Goal: Task Accomplishment & Management: Use online tool/utility

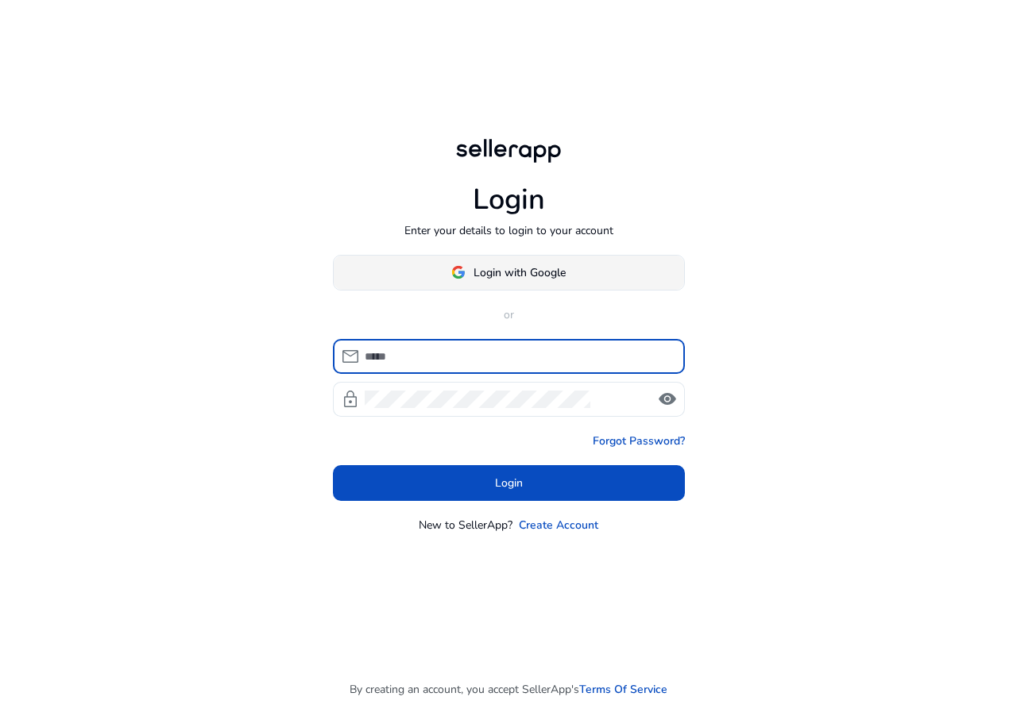
click at [492, 284] on span at bounding box center [509, 272] width 350 height 38
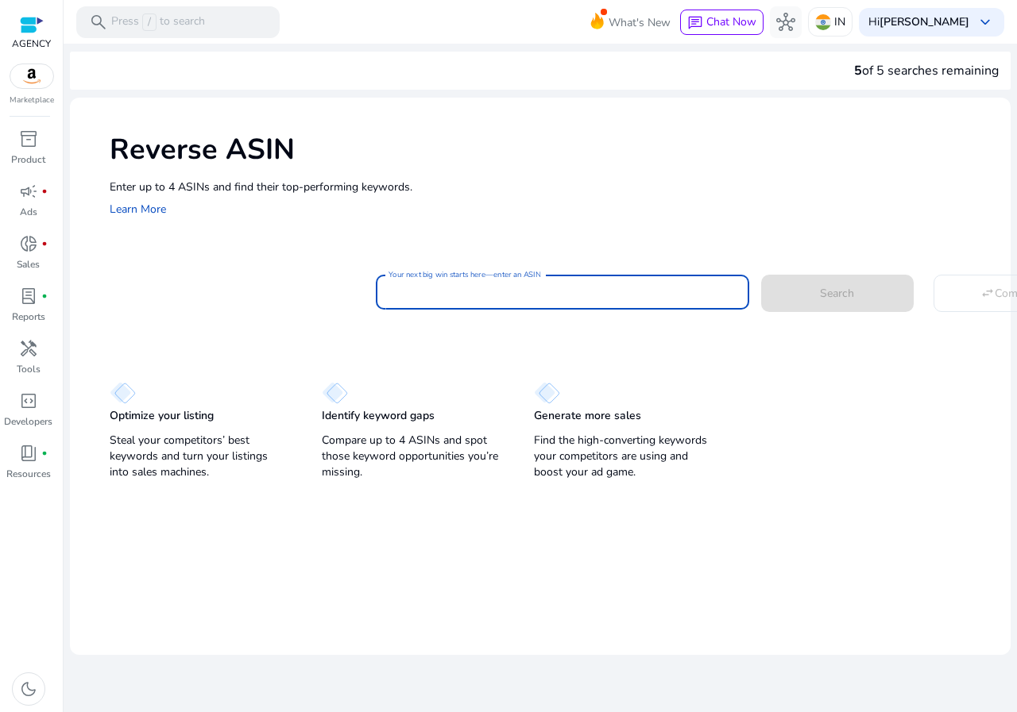
click at [444, 298] on input "Your next big win starts here—enter an ASIN" at bounding box center [562, 292] width 348 height 17
paste input "**********"
click at [484, 209] on div "Enter up to 4 ASINs and find their top-performing keywords. Learn More" at bounding box center [552, 199] width 885 height 41
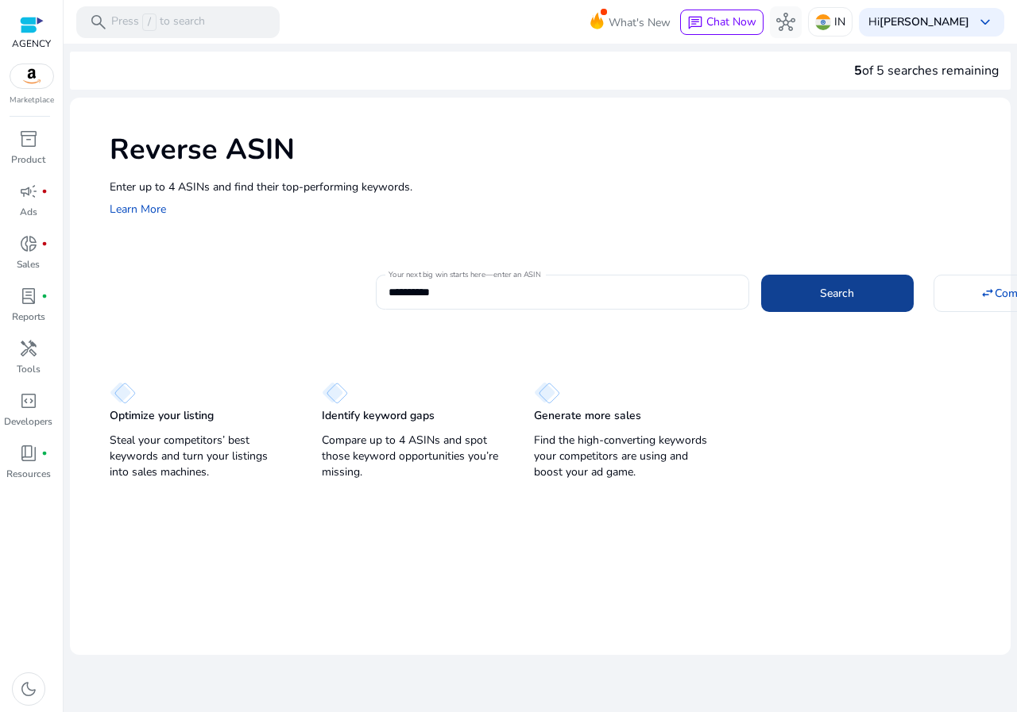
click at [766, 301] on span at bounding box center [837, 293] width 152 height 38
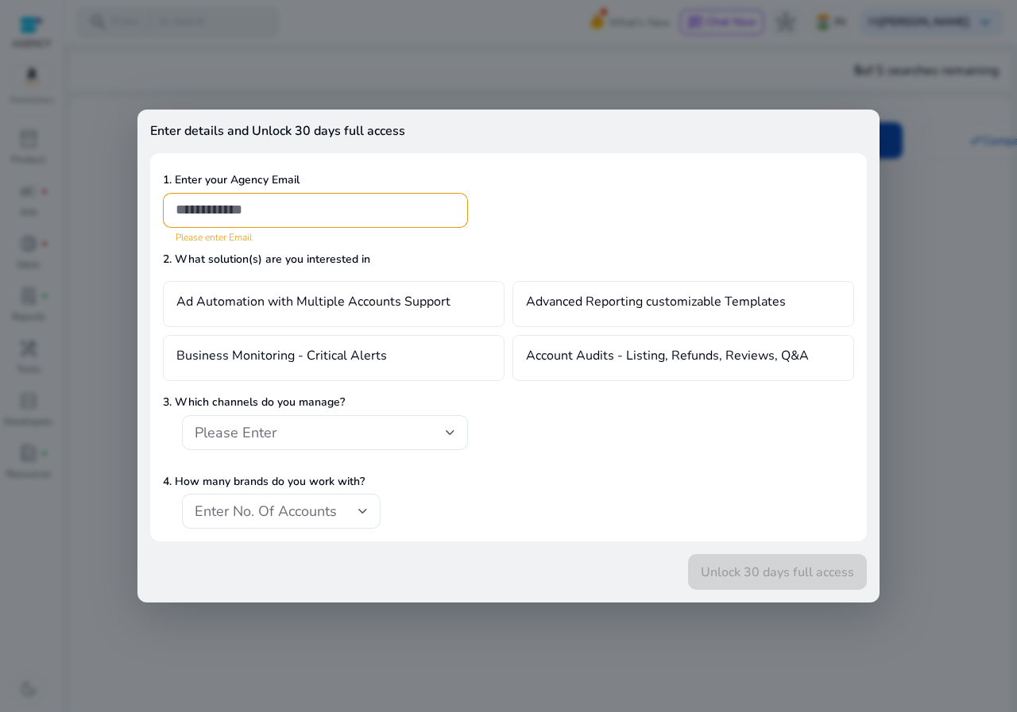
click at [576, 73] on div at bounding box center [508, 356] width 1017 height 712
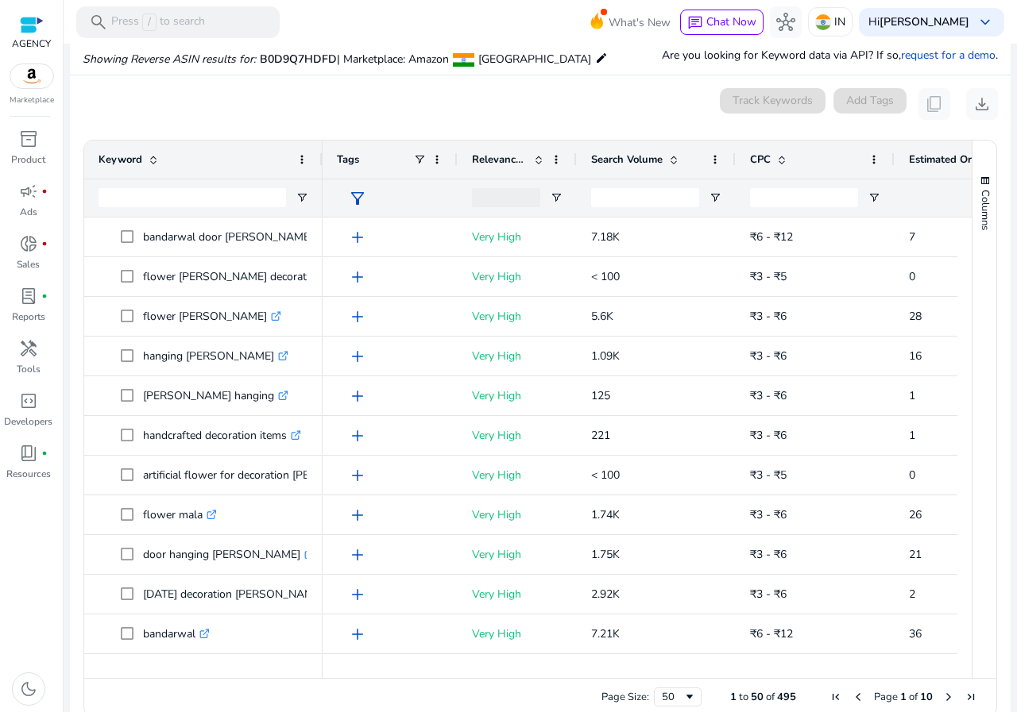
scroll to position [170, 0]
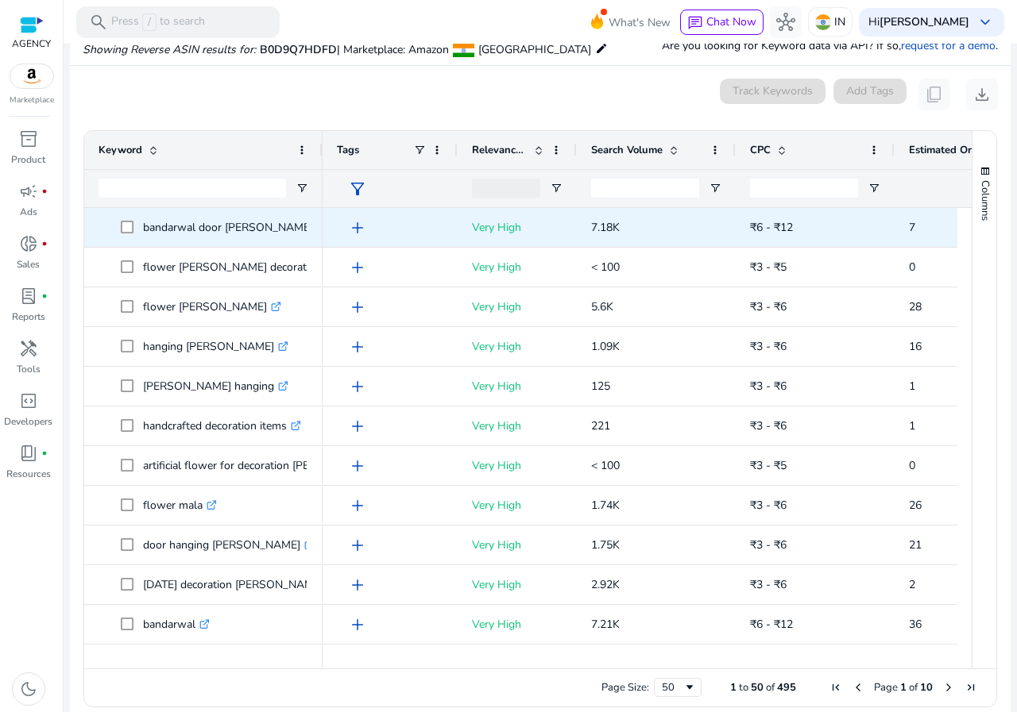
click at [134, 225] on span at bounding box center [132, 227] width 22 height 33
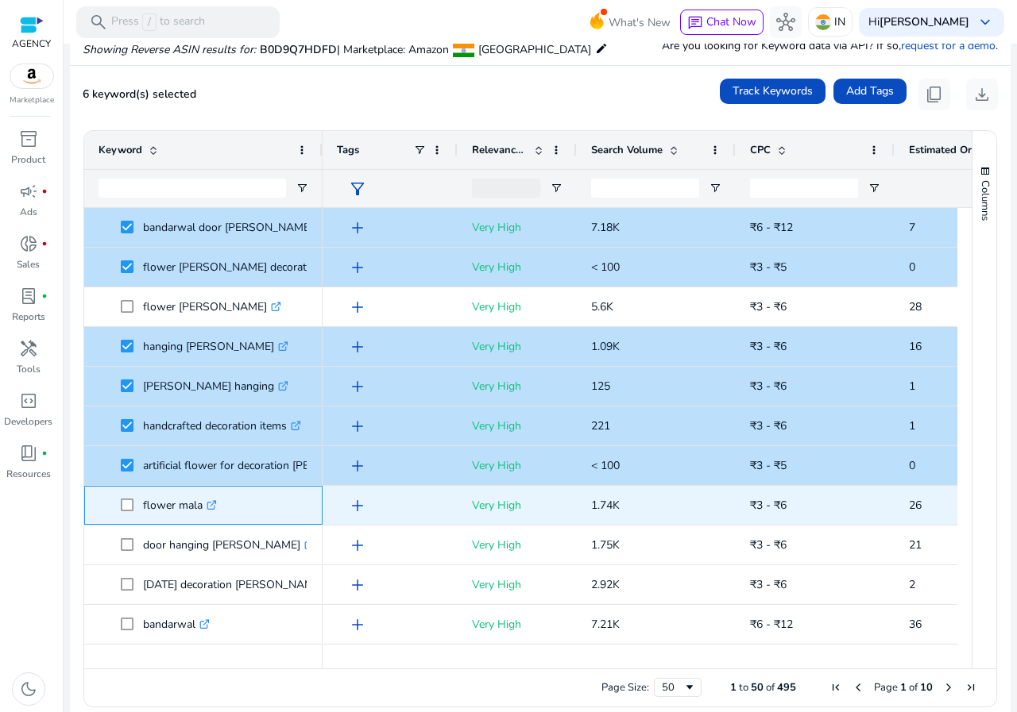
click at [129, 512] on span at bounding box center [132, 505] width 22 height 33
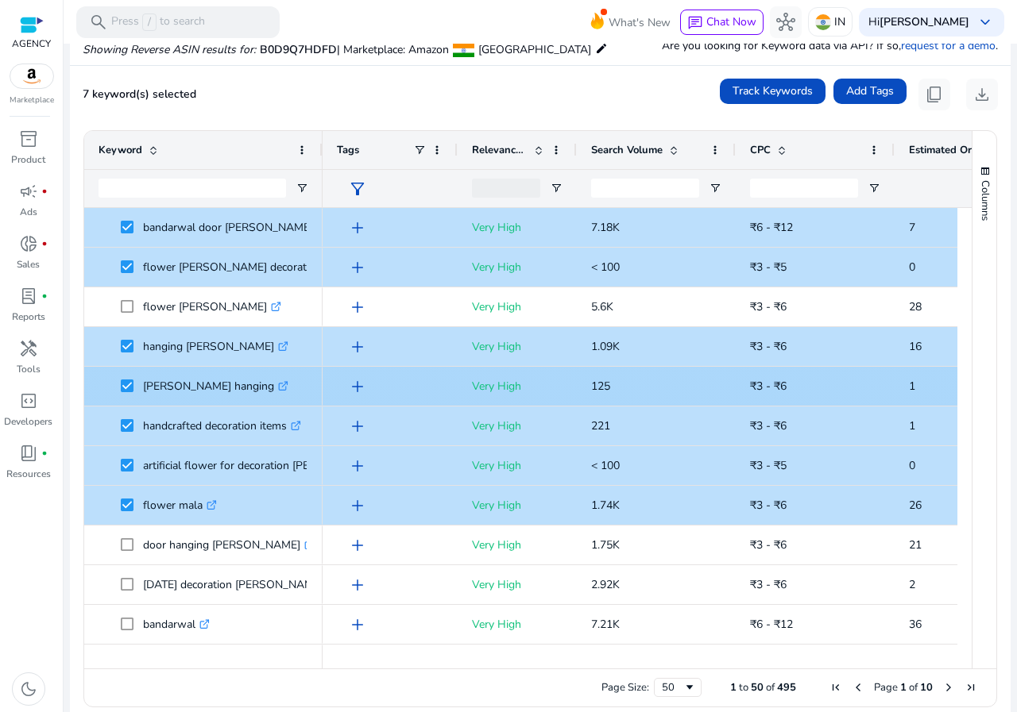
click at [123, 378] on span at bounding box center [132, 386] width 22 height 33
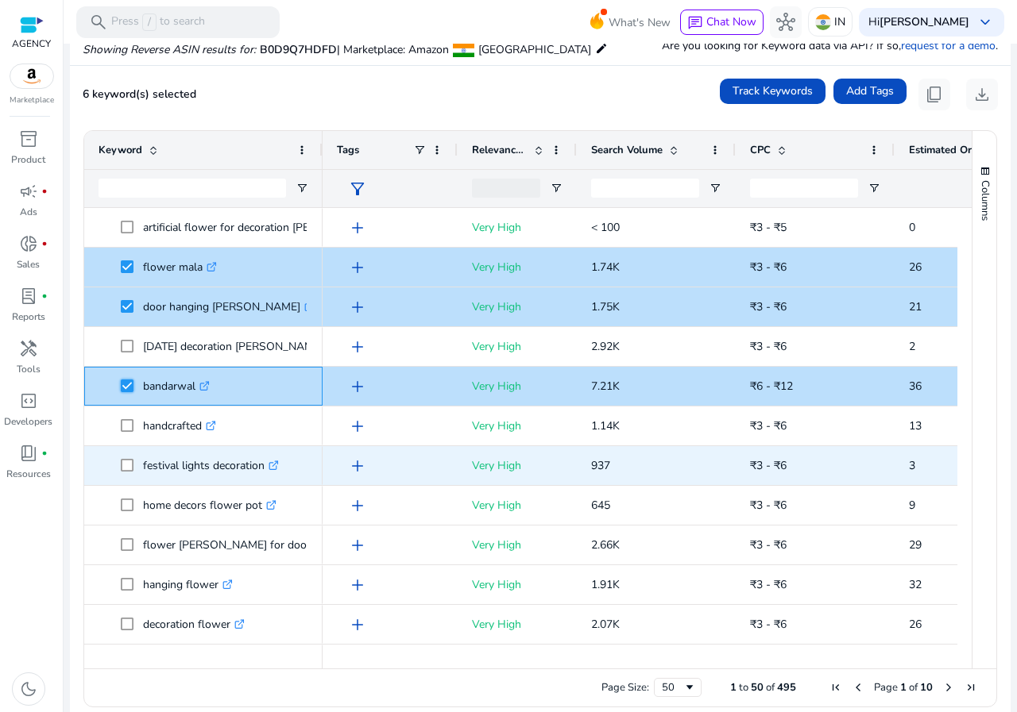
scroll to position [318, 0]
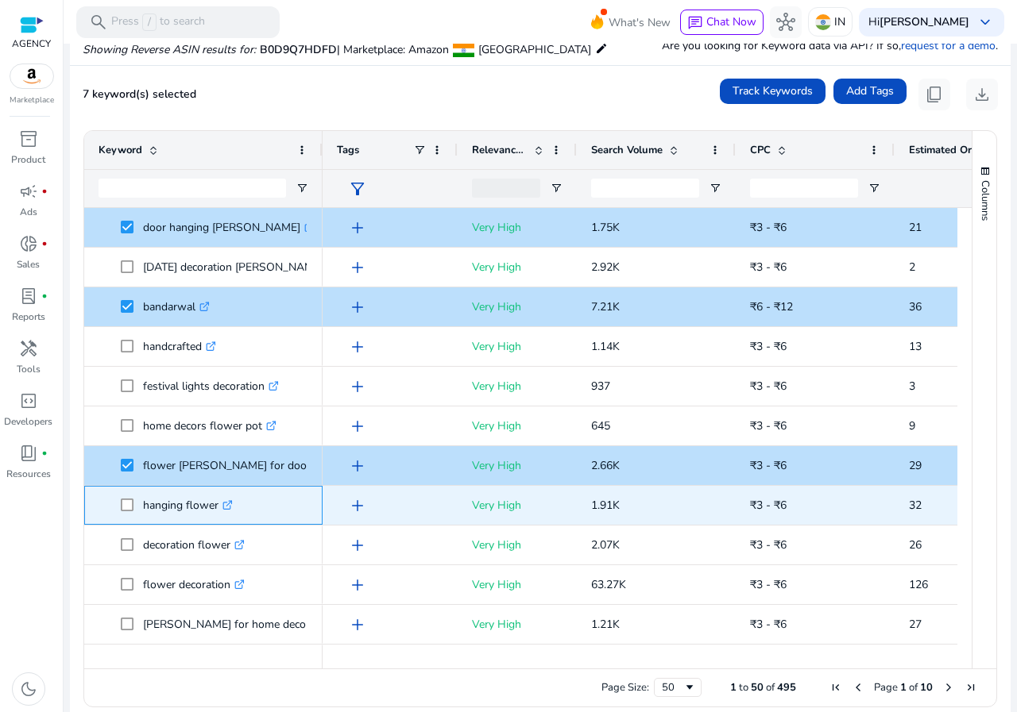
click at [124, 498] on span at bounding box center [132, 505] width 22 height 33
click at [125, 496] on span at bounding box center [132, 505] width 22 height 33
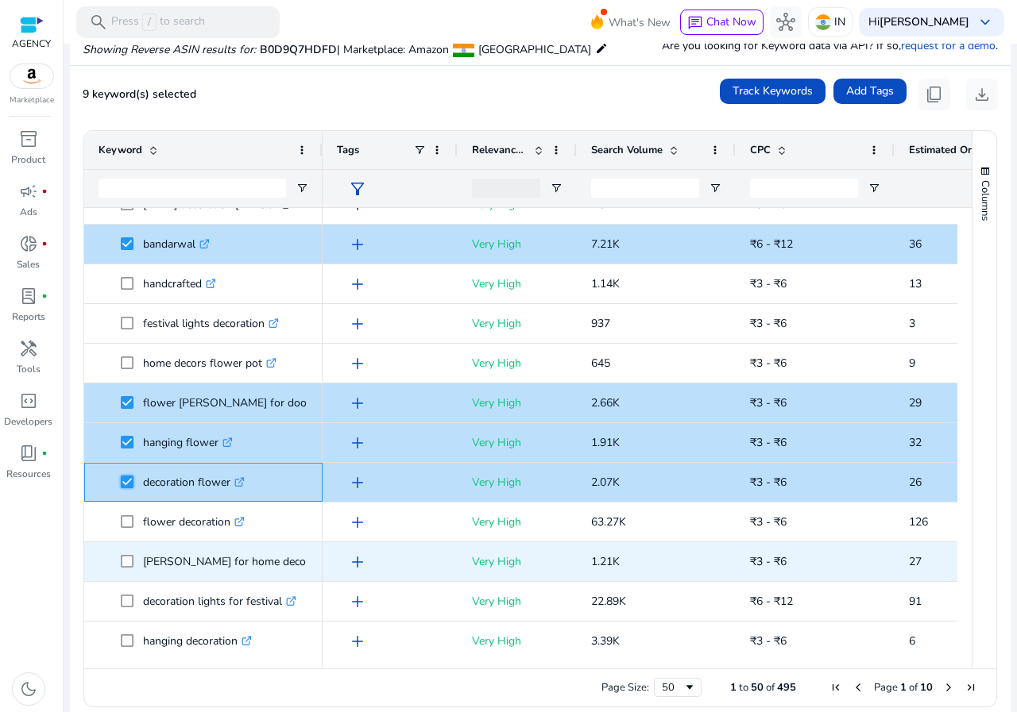
scroll to position [397, 0]
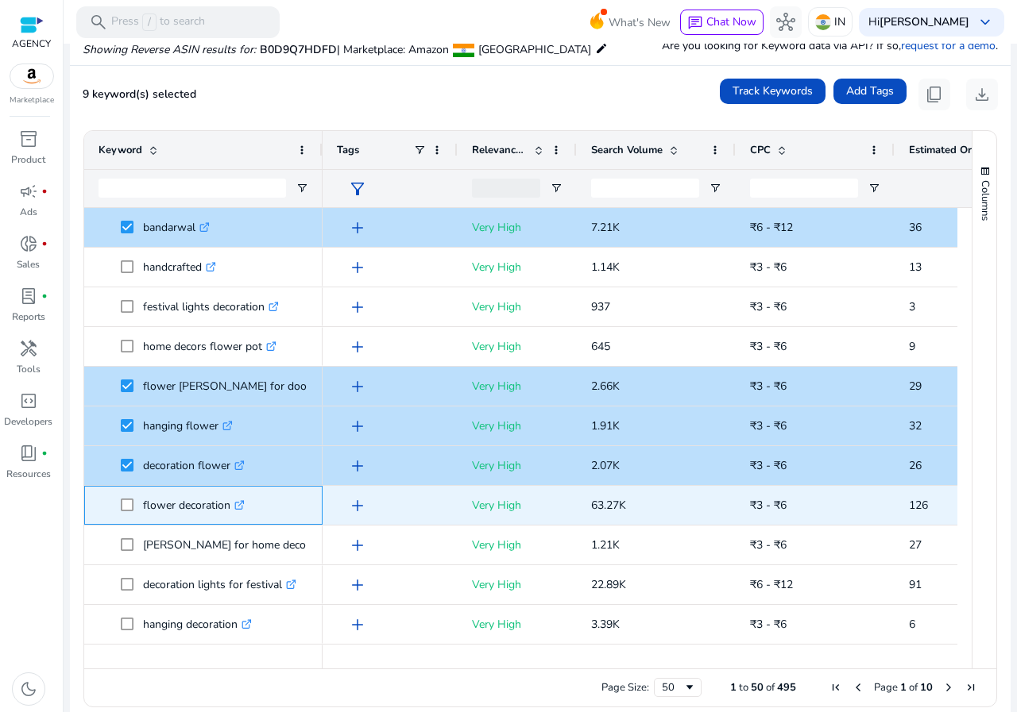
click at [118, 507] on span "flower decoration .st0{fill:#2c8af8}" at bounding box center [203, 505] width 210 height 33
click at [118, 506] on span "flower decoration .st0{fill:#2c8af8}" at bounding box center [203, 505] width 210 height 33
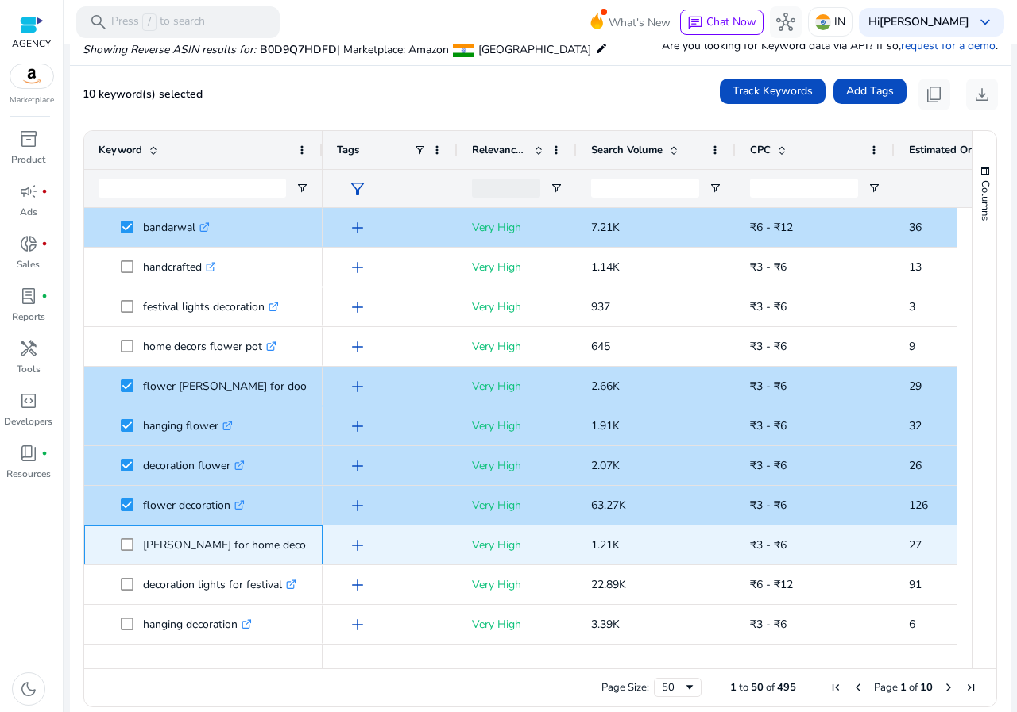
click at [125, 538] on span at bounding box center [132, 545] width 22 height 33
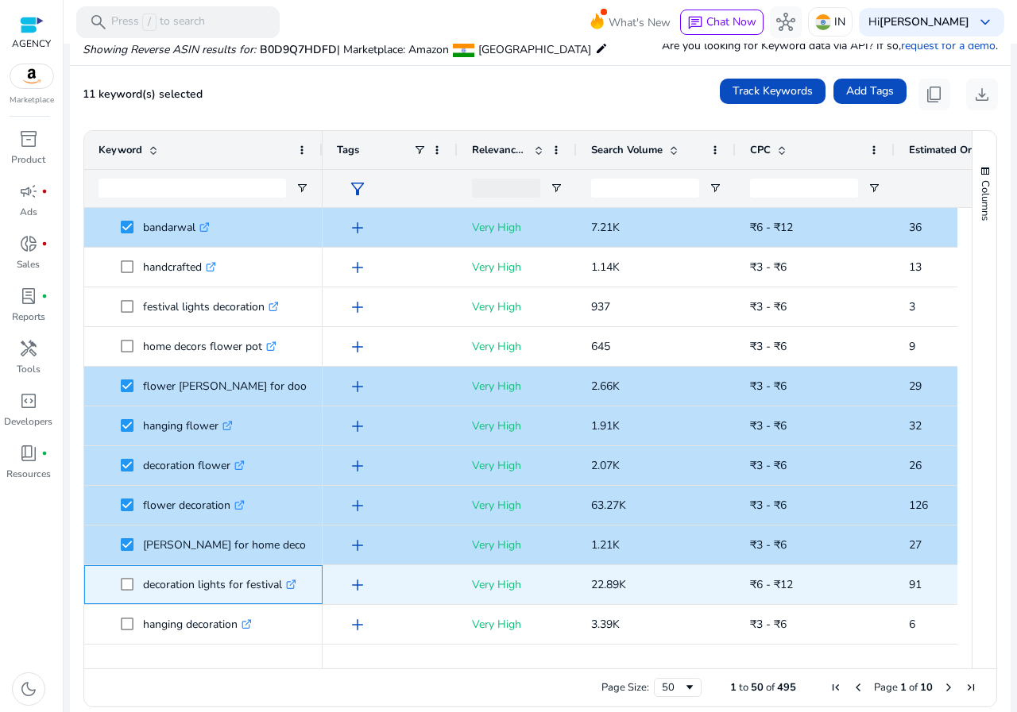
click at [121, 577] on span at bounding box center [132, 585] width 22 height 33
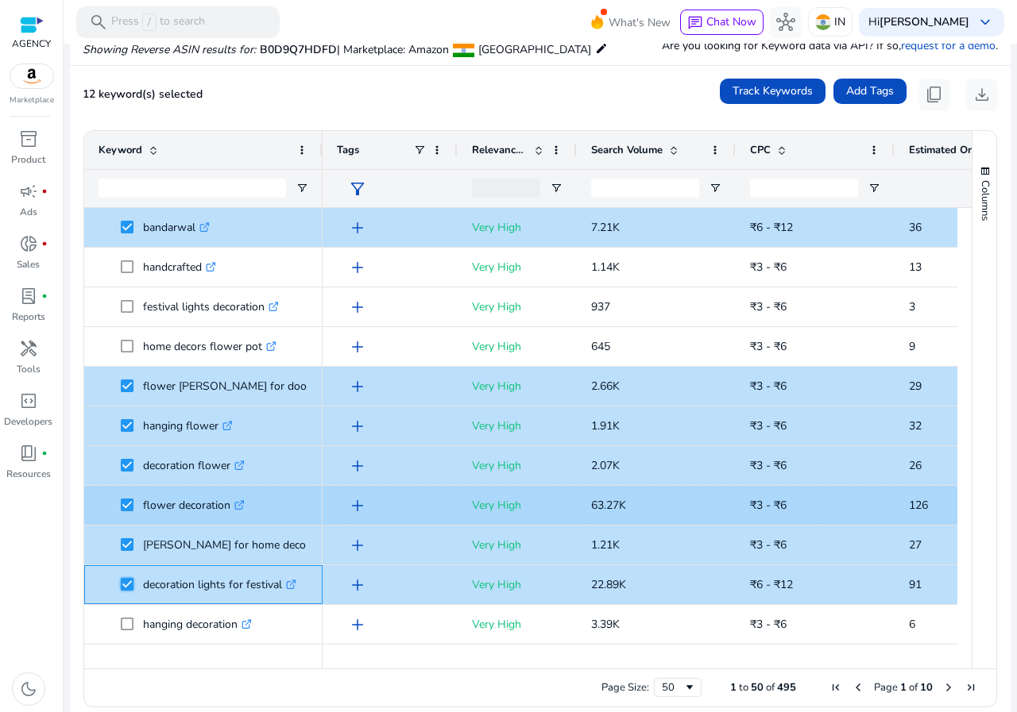
scroll to position [556, 0]
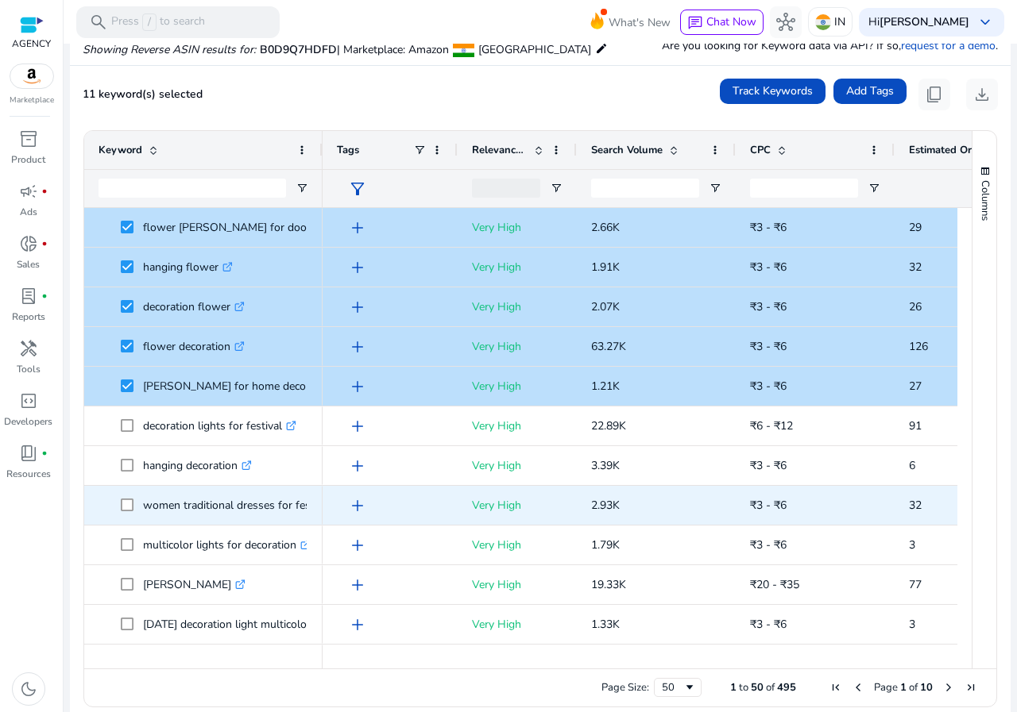
click at [122, 498] on span at bounding box center [132, 505] width 22 height 33
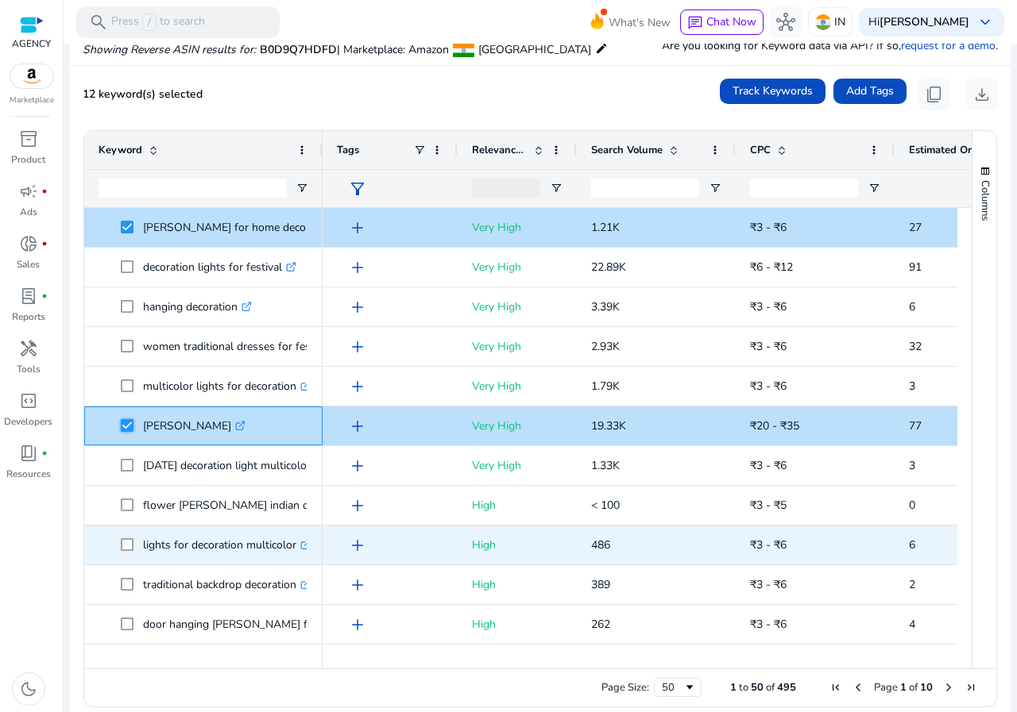
scroll to position [0, 0]
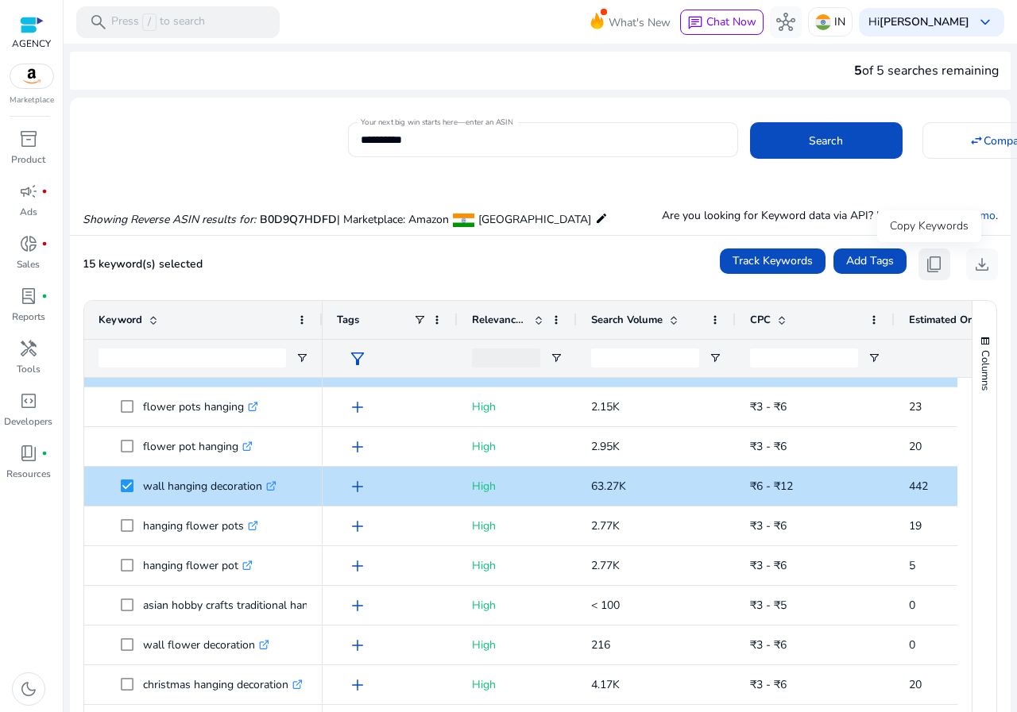
click at [929, 265] on span "content_copy" at bounding box center [933, 264] width 19 height 19
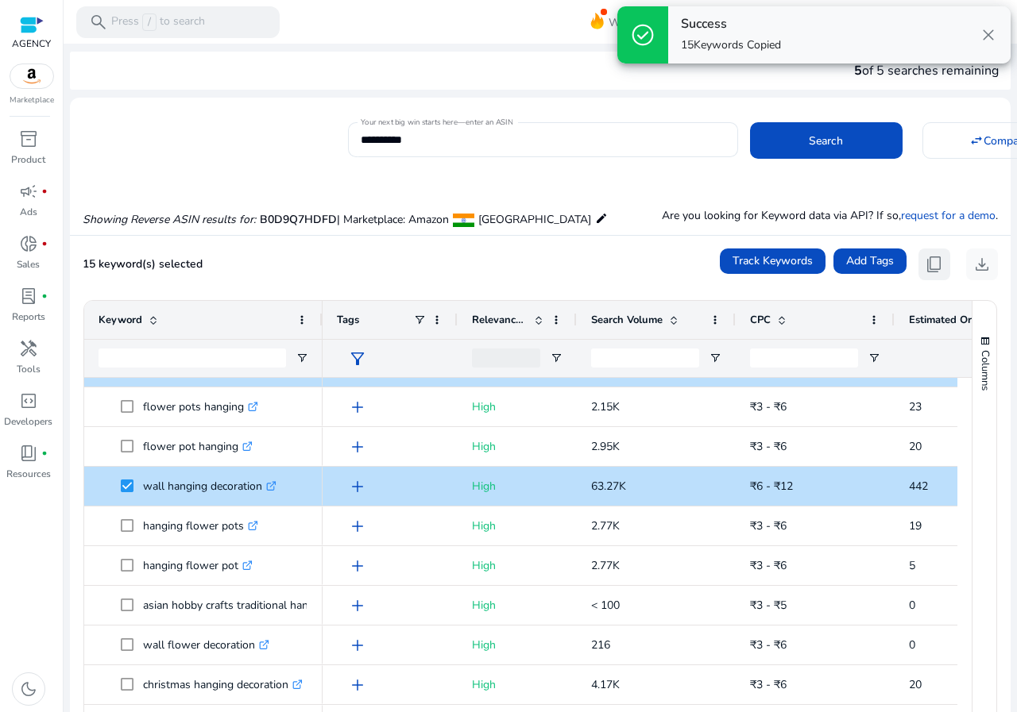
click at [929, 265] on span "content_copy" at bounding box center [933, 264] width 19 height 19
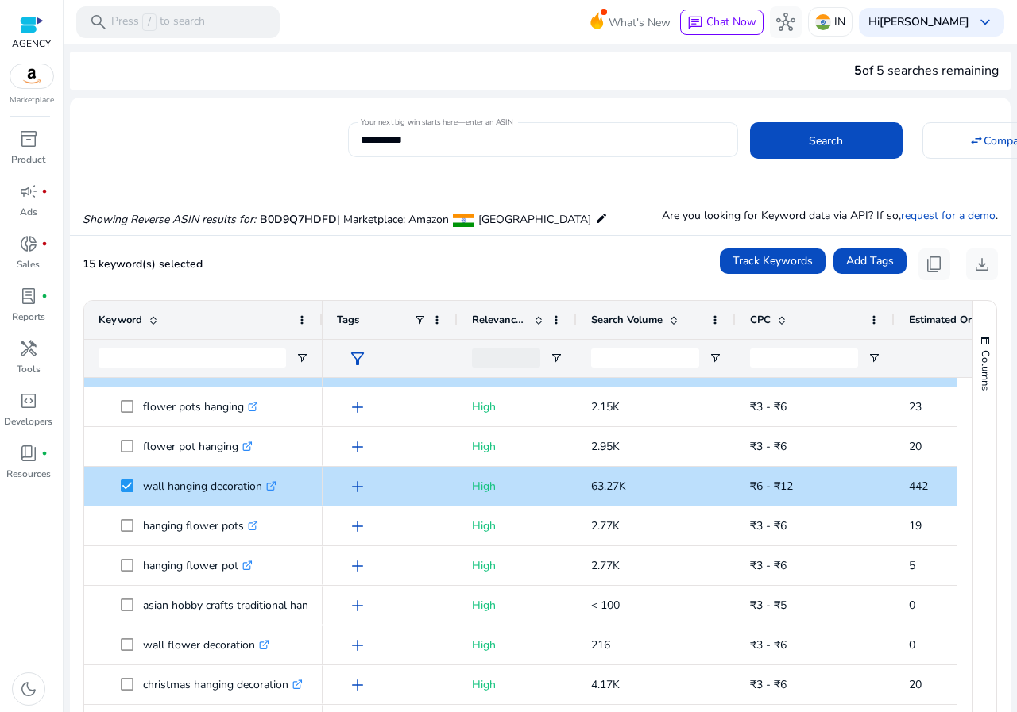
click at [486, 134] on input "**********" at bounding box center [543, 139] width 365 height 17
paste input
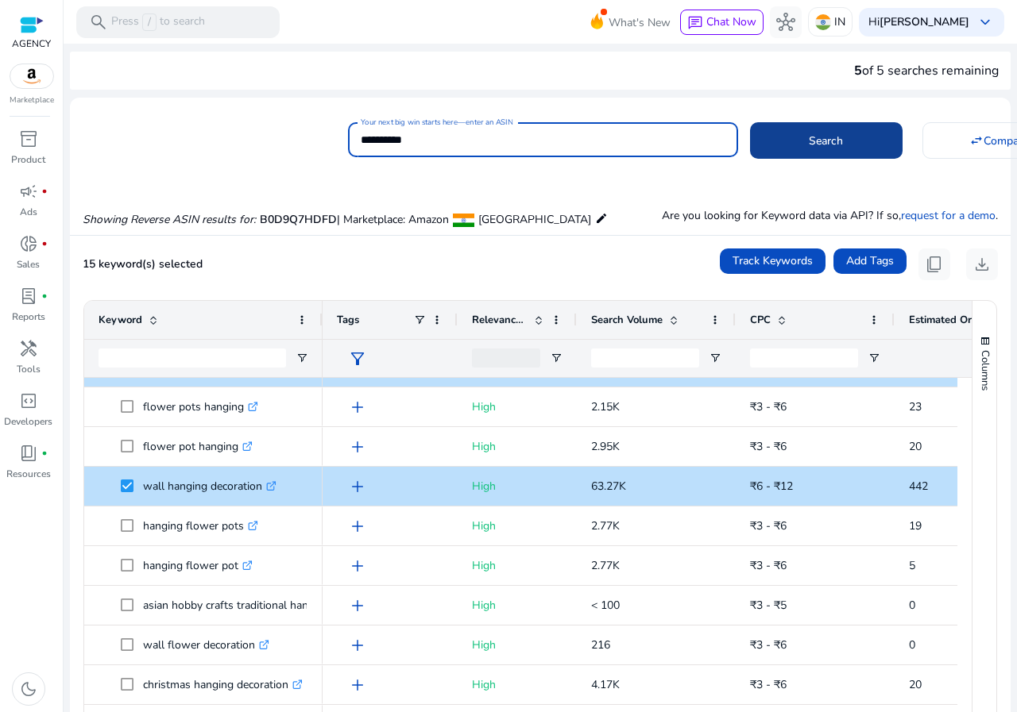
type input "**********"
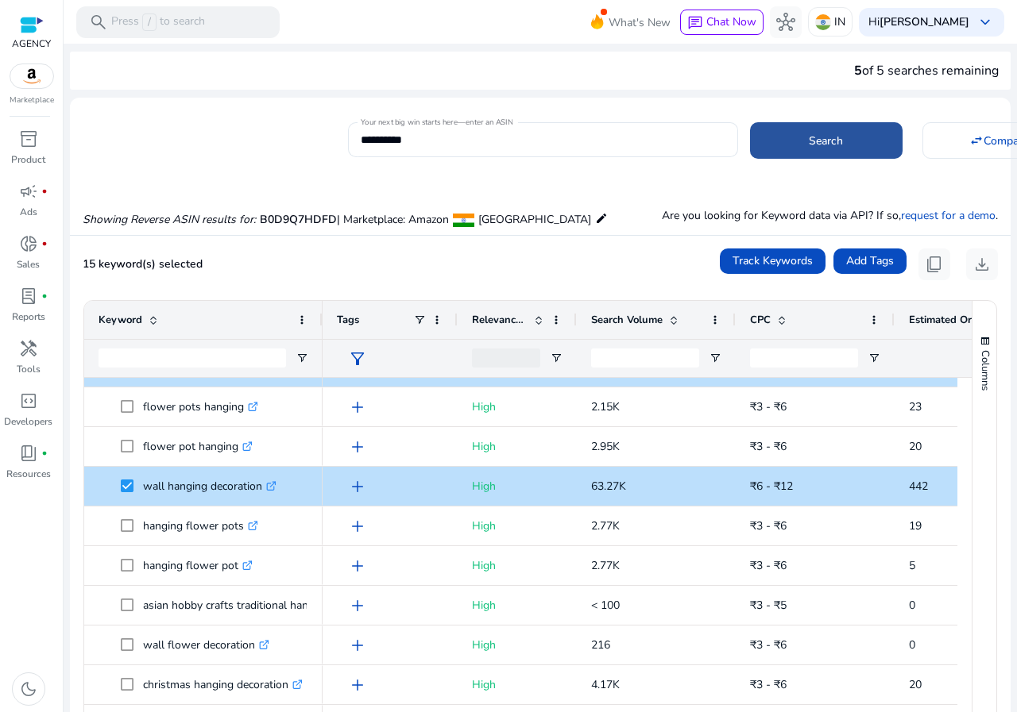
click at [840, 141] on span at bounding box center [826, 141] width 152 height 38
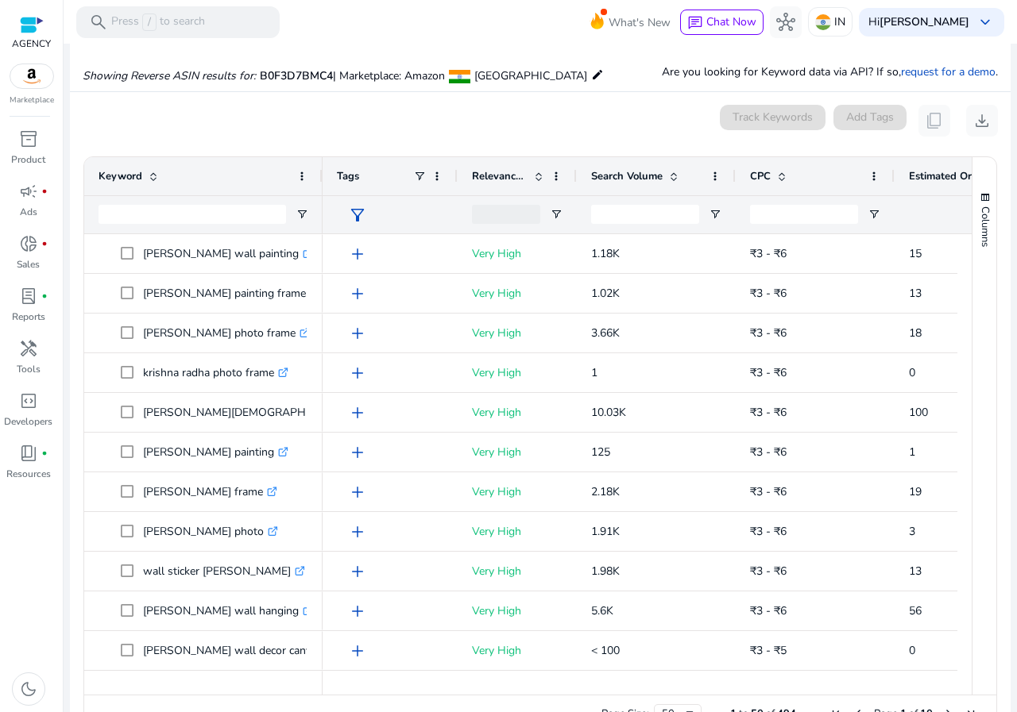
scroll to position [170, 0]
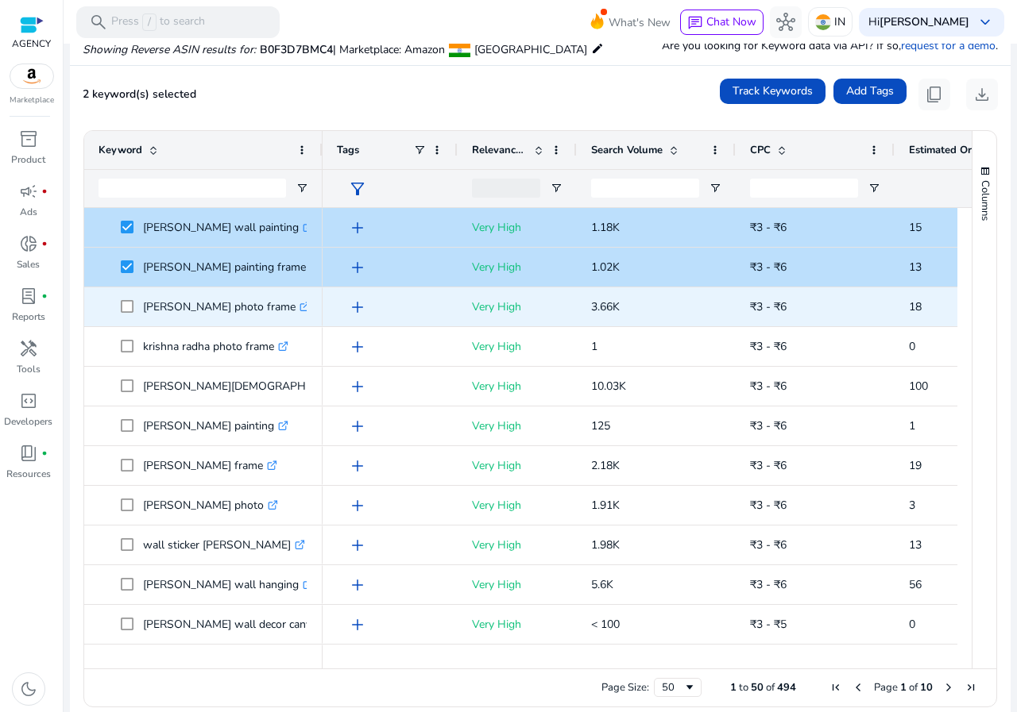
click at [129, 314] on span at bounding box center [132, 307] width 22 height 33
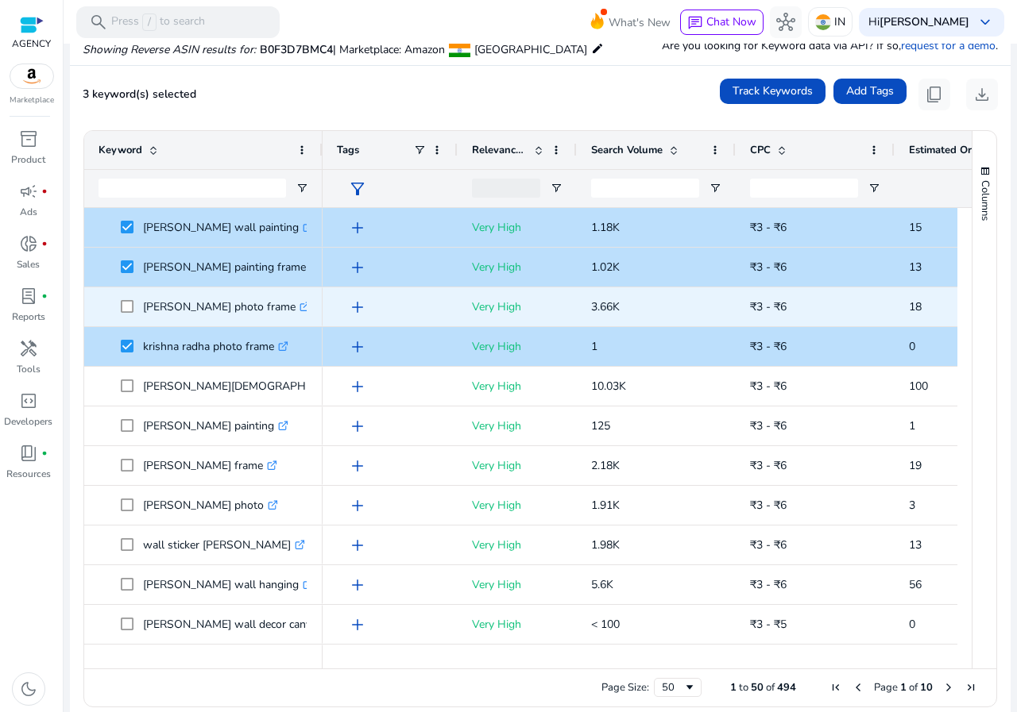
click at [124, 299] on span at bounding box center [132, 307] width 22 height 33
click at [127, 314] on span at bounding box center [132, 307] width 22 height 33
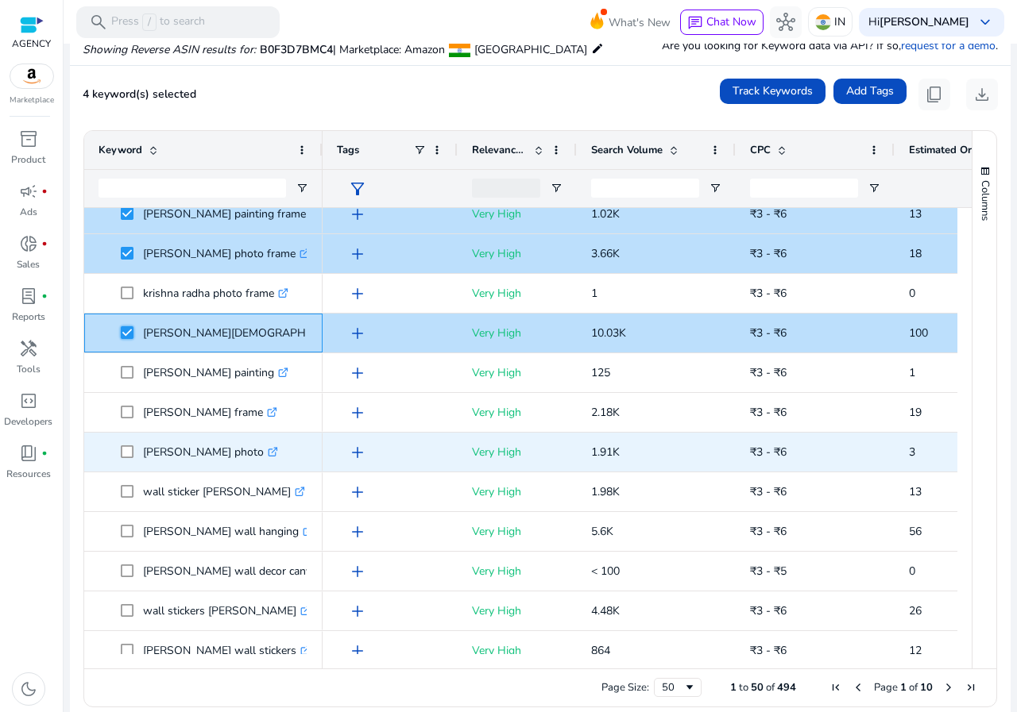
scroll to position [79, 0]
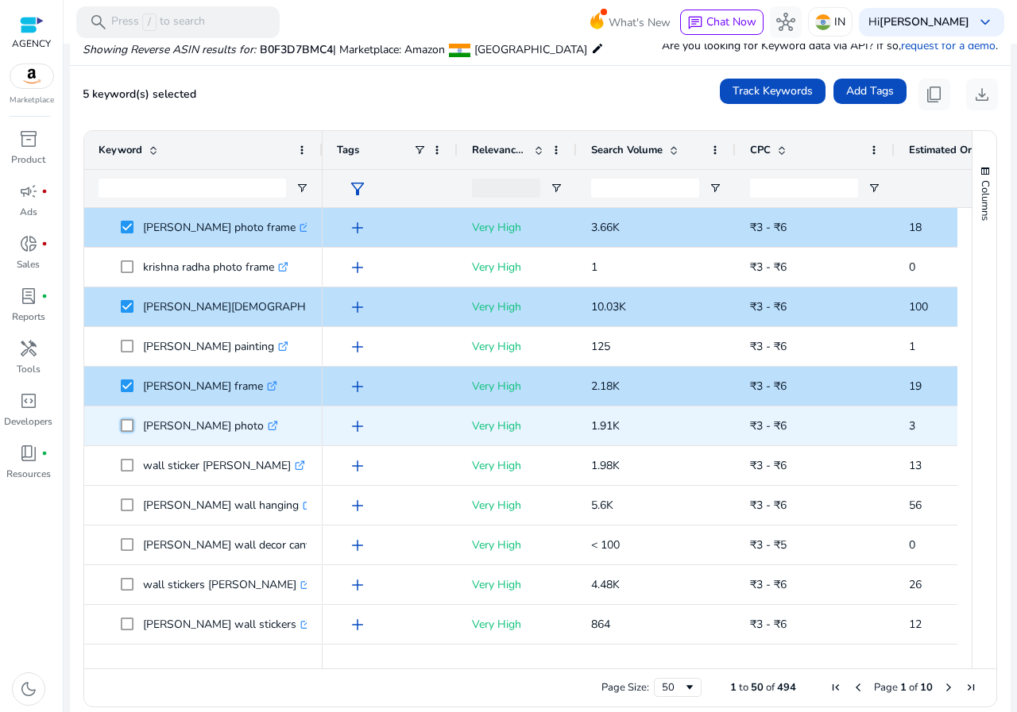
click at [130, 433] on span at bounding box center [132, 426] width 22 height 33
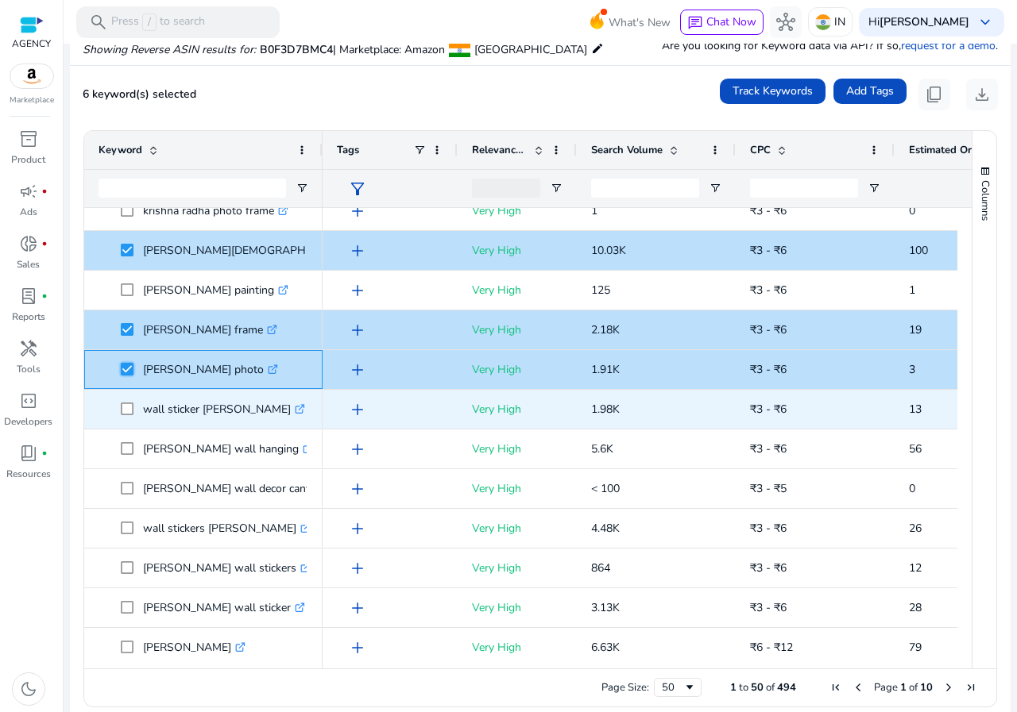
scroll to position [238, 0]
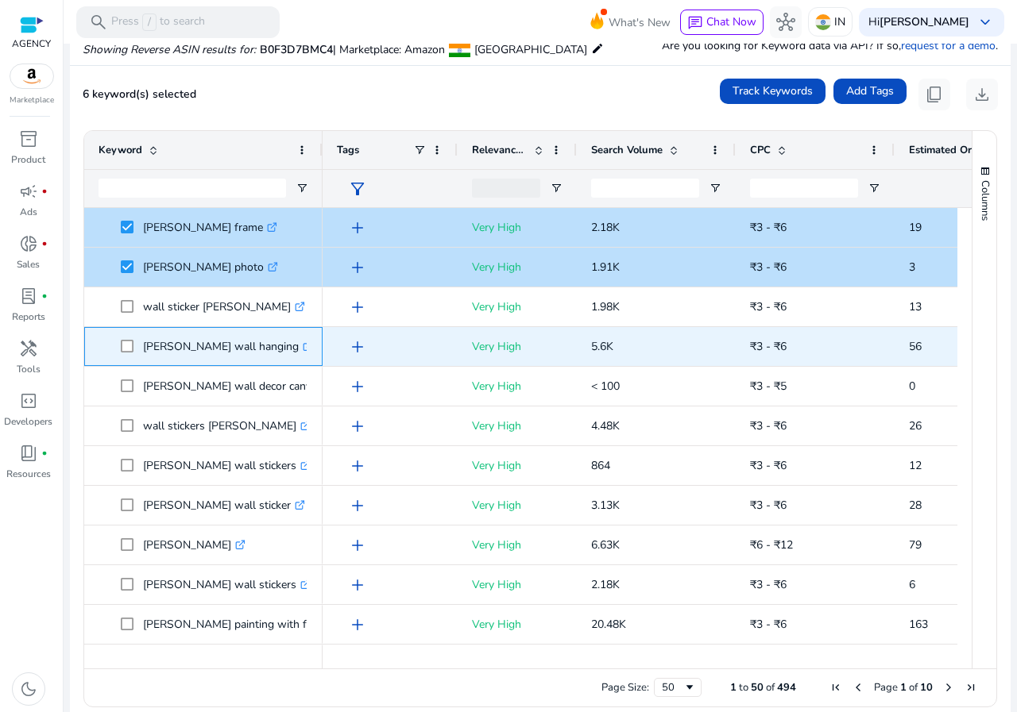
click at [126, 357] on span at bounding box center [132, 346] width 22 height 33
click at [126, 355] on span at bounding box center [132, 346] width 22 height 33
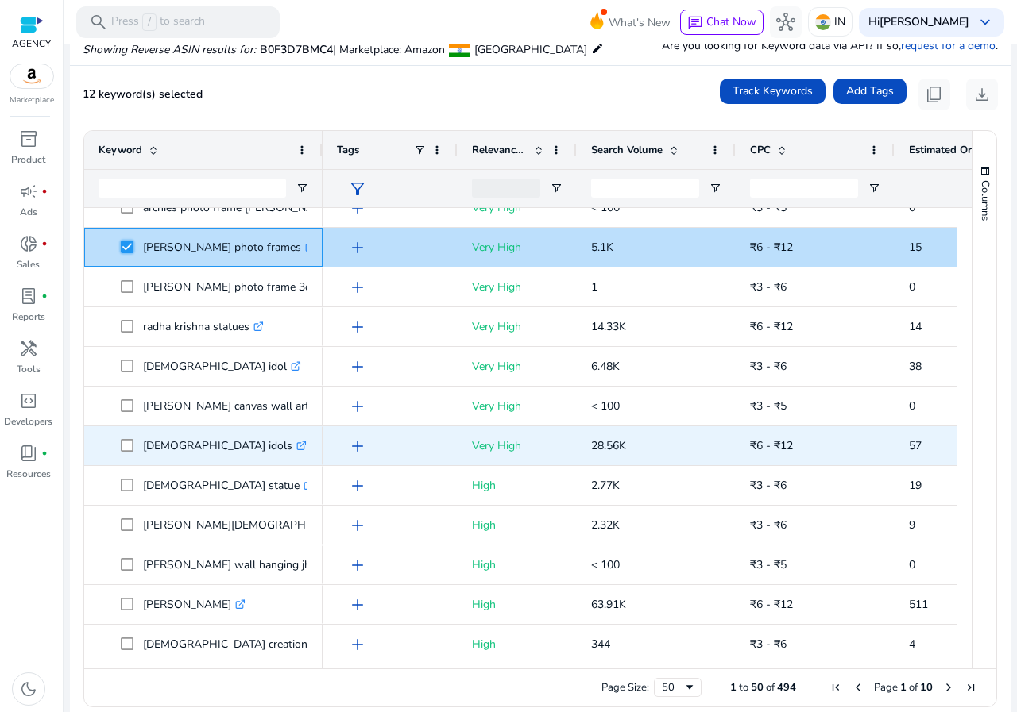
scroll to position [794, 0]
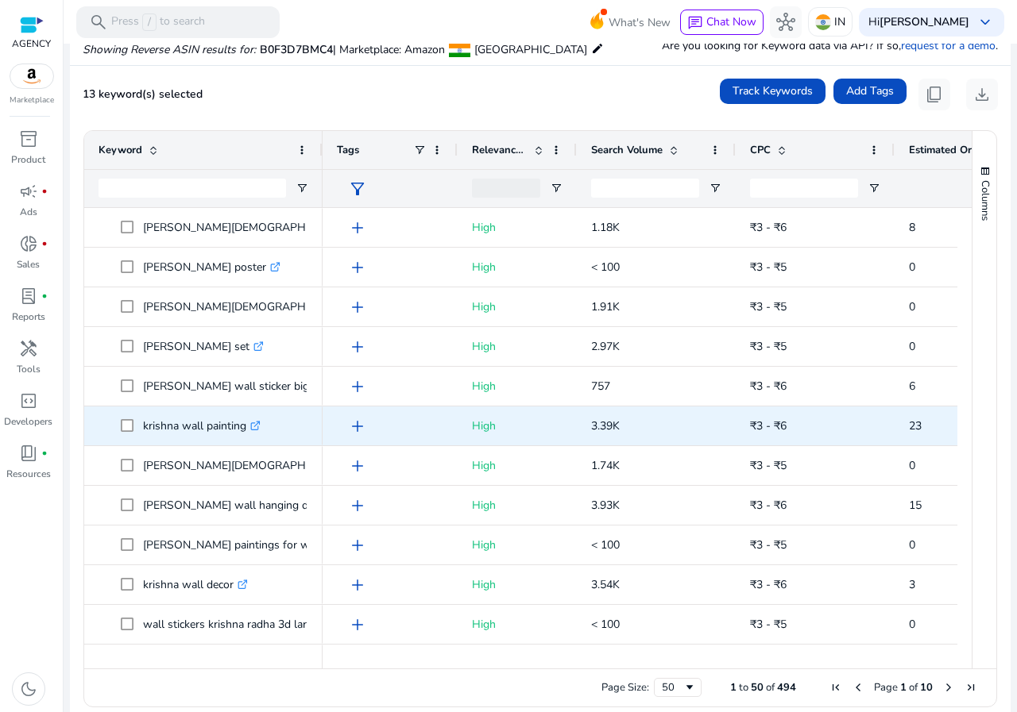
click at [120, 424] on span "krishna wall painting .st0{fill:#2c8af8}" at bounding box center [203, 426] width 210 height 33
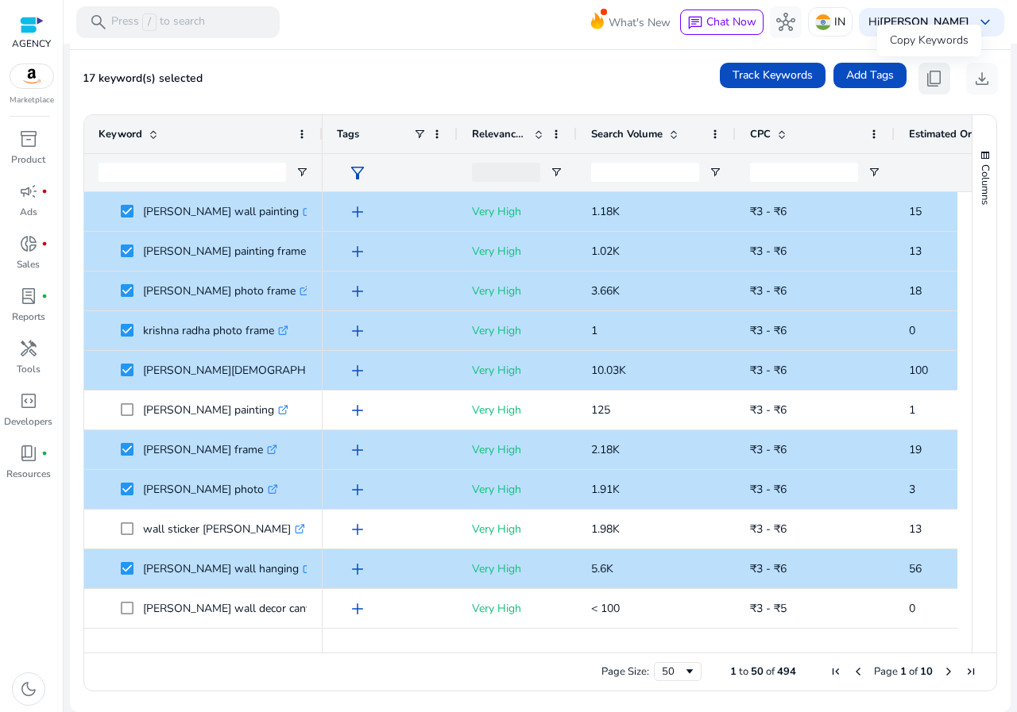
click at [936, 71] on span "content_copy" at bounding box center [933, 78] width 19 height 19
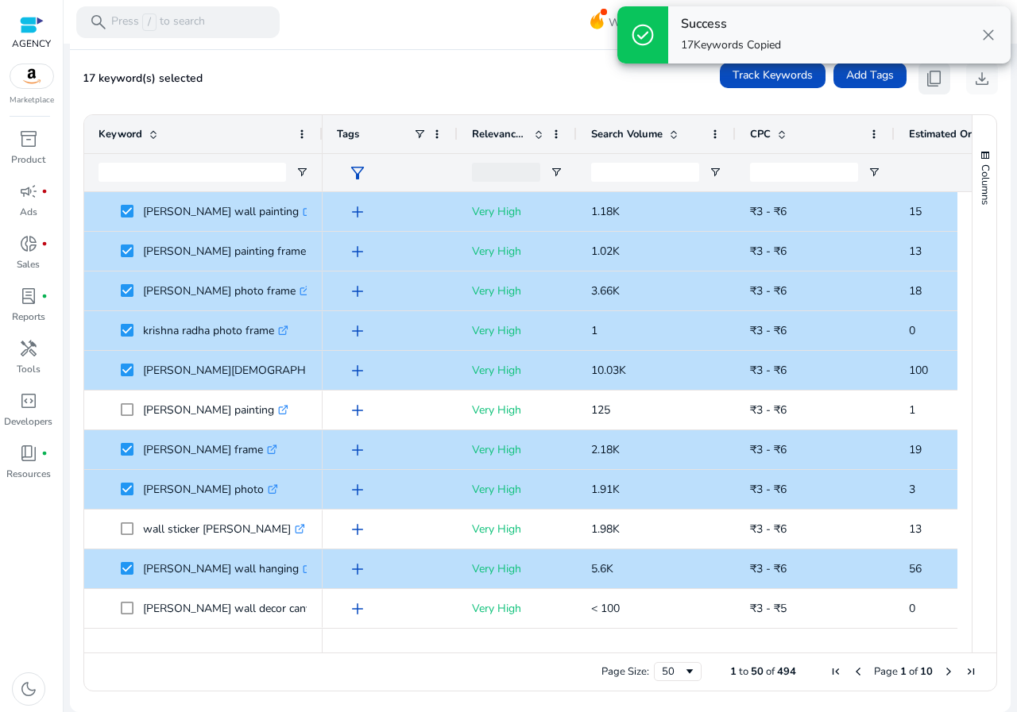
click at [935, 71] on span "content_copy" at bounding box center [933, 78] width 19 height 19
click at [934, 73] on span "content_copy" at bounding box center [933, 78] width 19 height 19
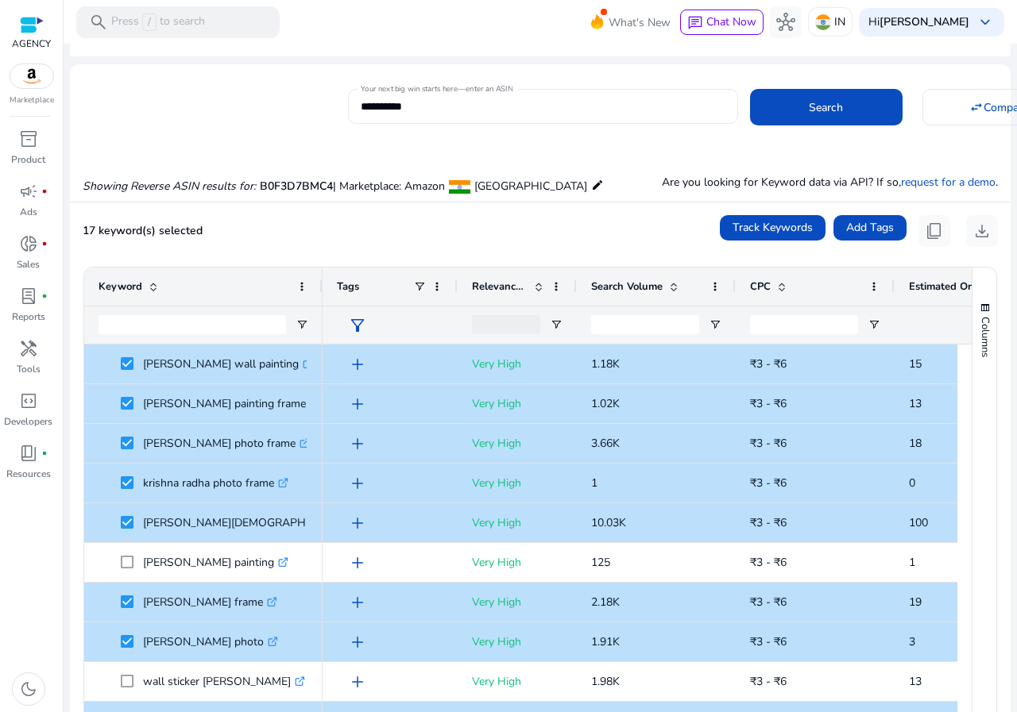
scroll to position [27, 0]
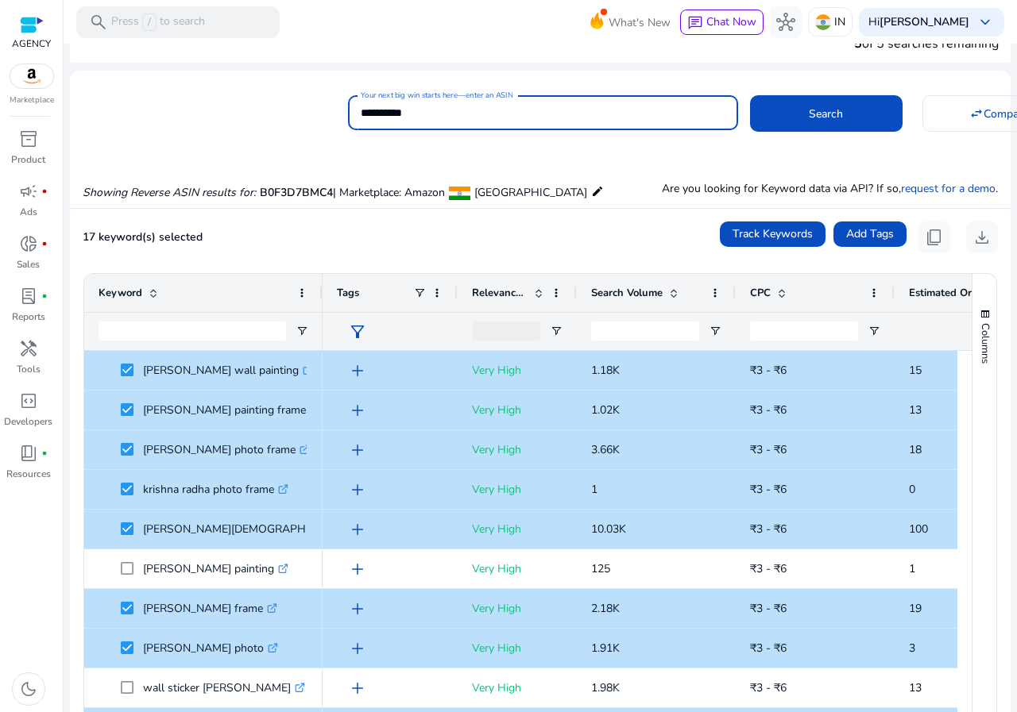
click at [433, 108] on input "**********" at bounding box center [543, 112] width 365 height 17
paste input
type input "**********"
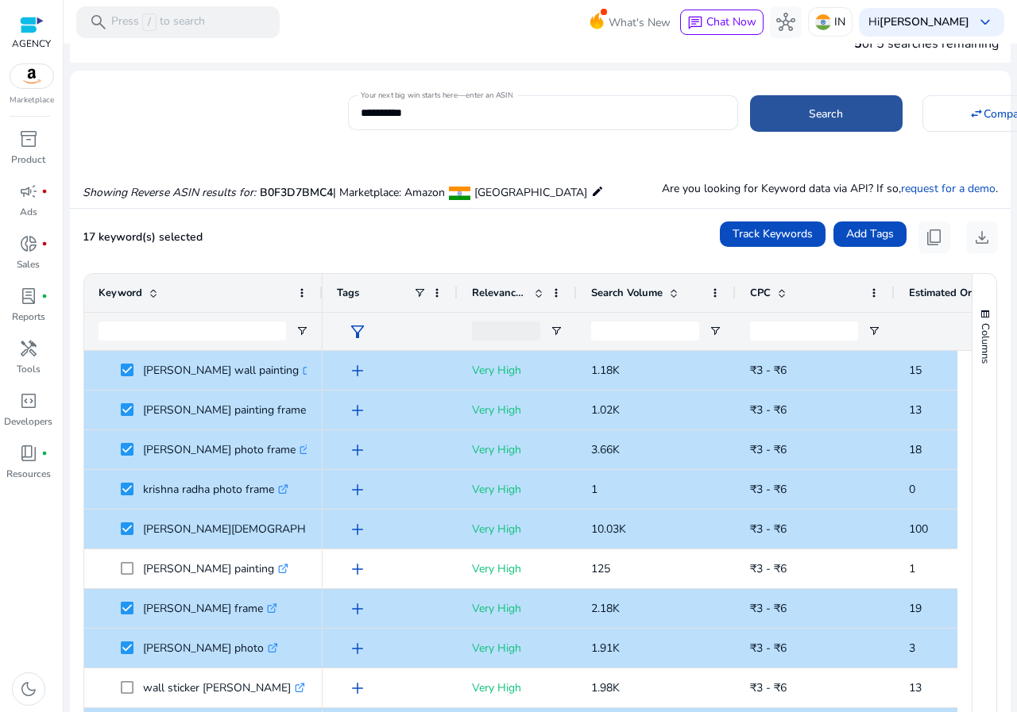
click at [784, 104] on span at bounding box center [826, 114] width 152 height 38
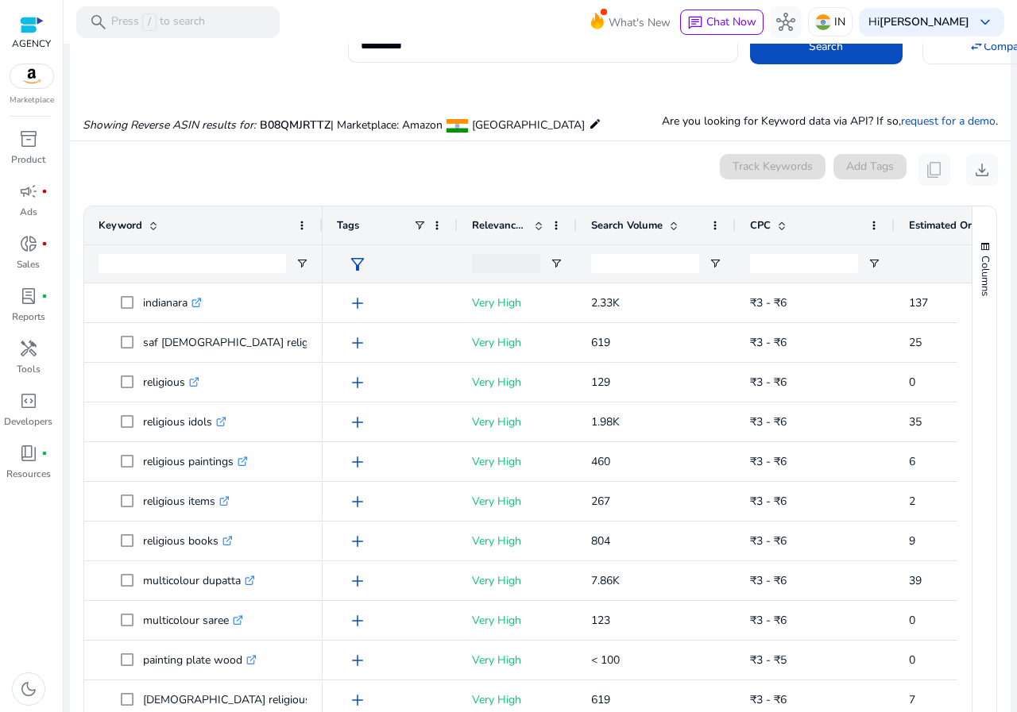
scroll to position [0, 0]
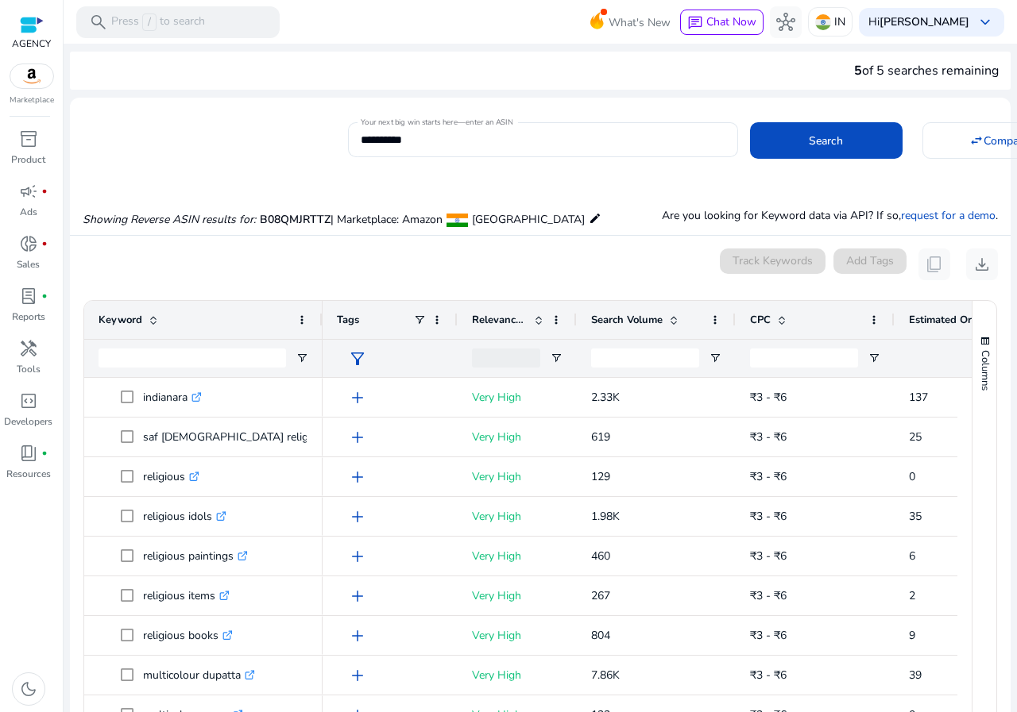
click at [487, 161] on mat-card "**********" at bounding box center [540, 138] width 940 height 64
click at [480, 153] on div "**********" at bounding box center [543, 139] width 365 height 35
click at [469, 145] on input "**********" at bounding box center [543, 139] width 365 height 17
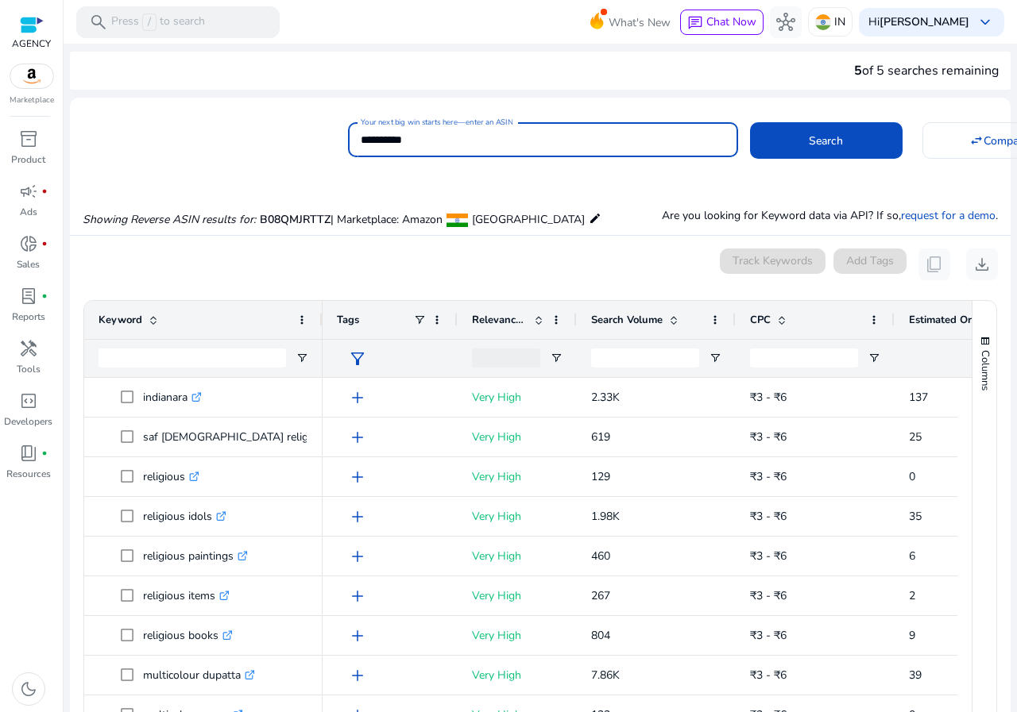
click at [469, 145] on input "**********" at bounding box center [543, 139] width 365 height 17
paste input
click at [792, 137] on span at bounding box center [826, 141] width 152 height 38
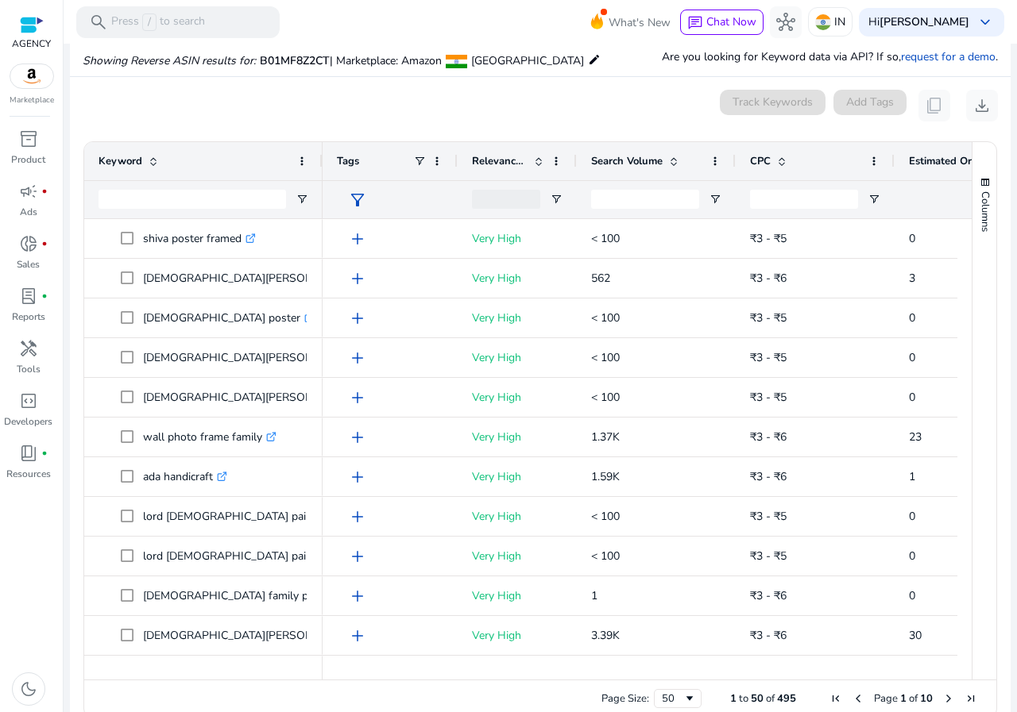
scroll to position [170, 0]
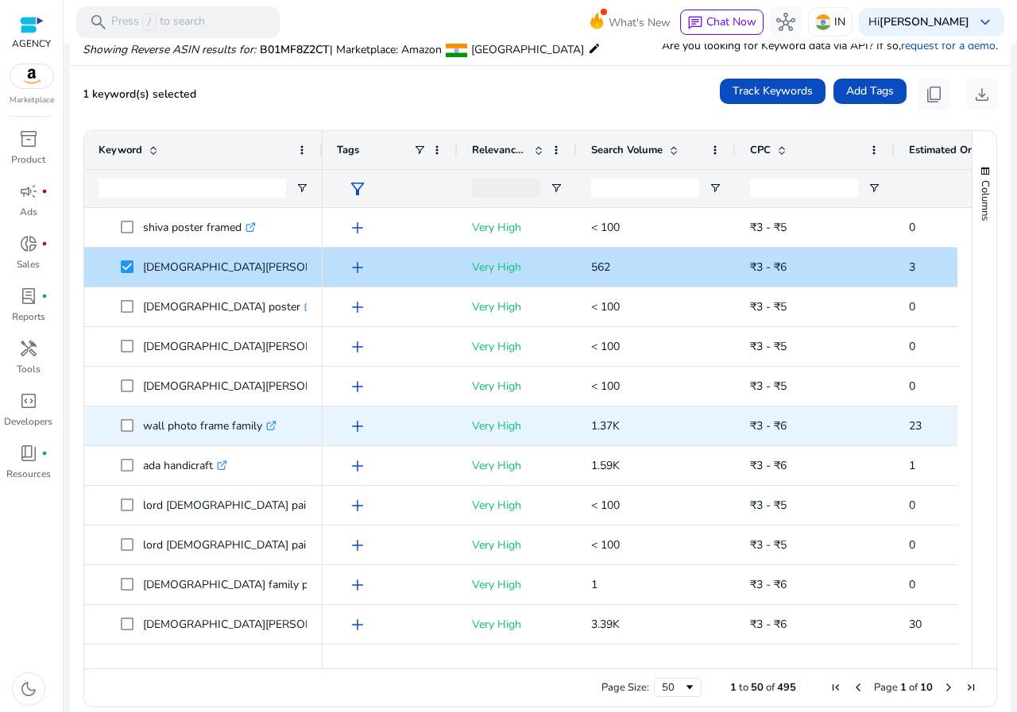
click at [132, 419] on span at bounding box center [132, 426] width 22 height 33
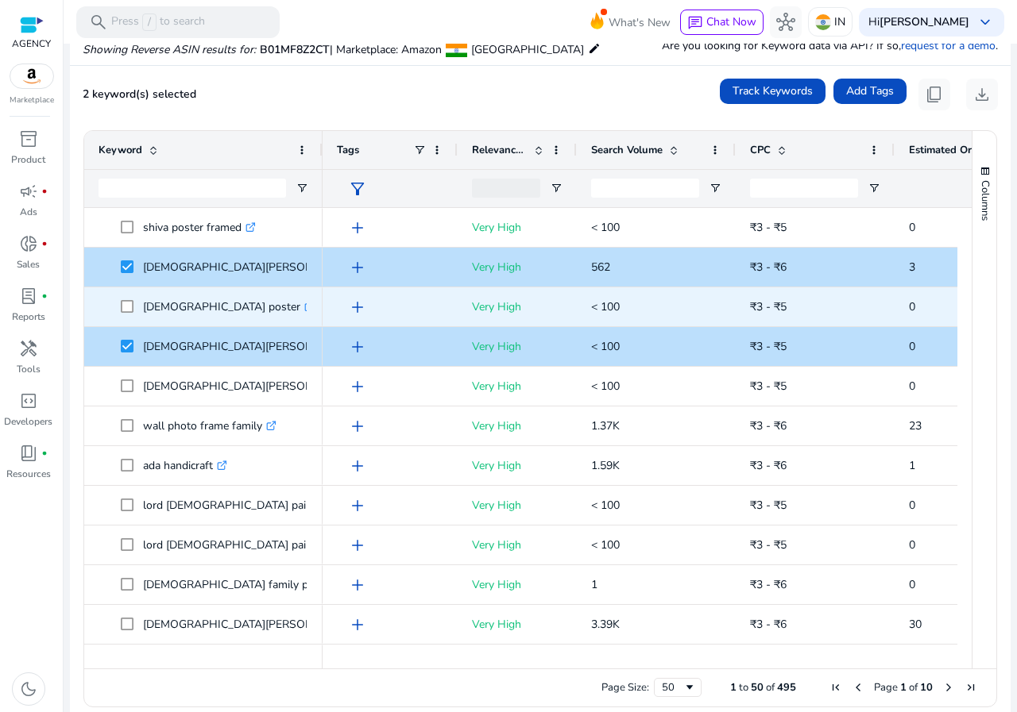
click at [125, 298] on span at bounding box center [132, 307] width 22 height 33
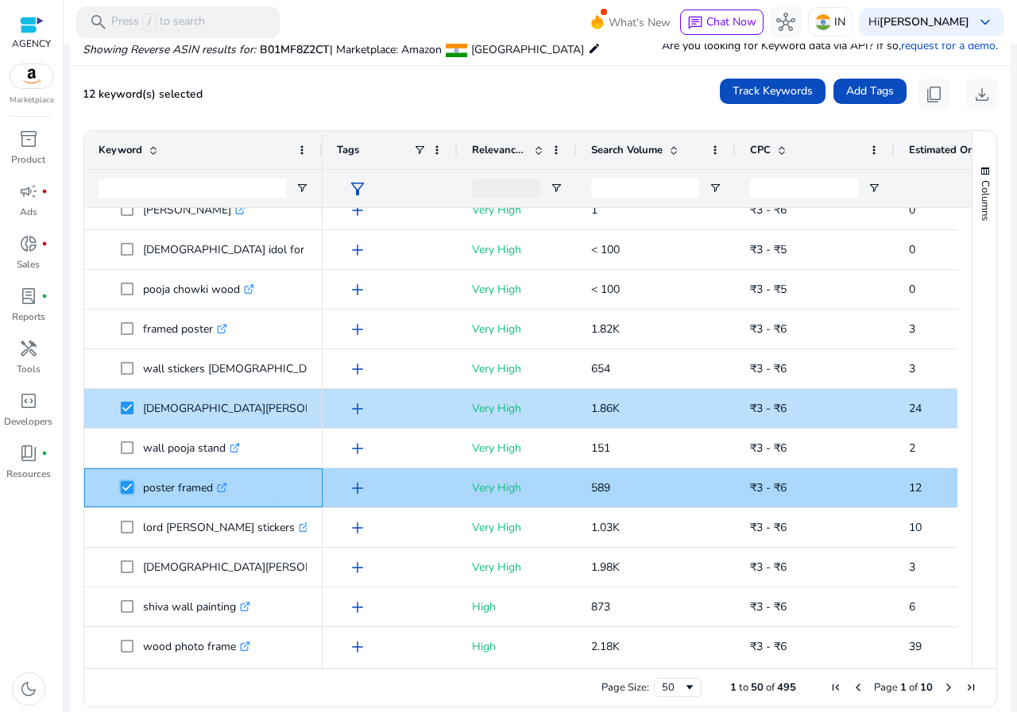
scroll to position [635, 0]
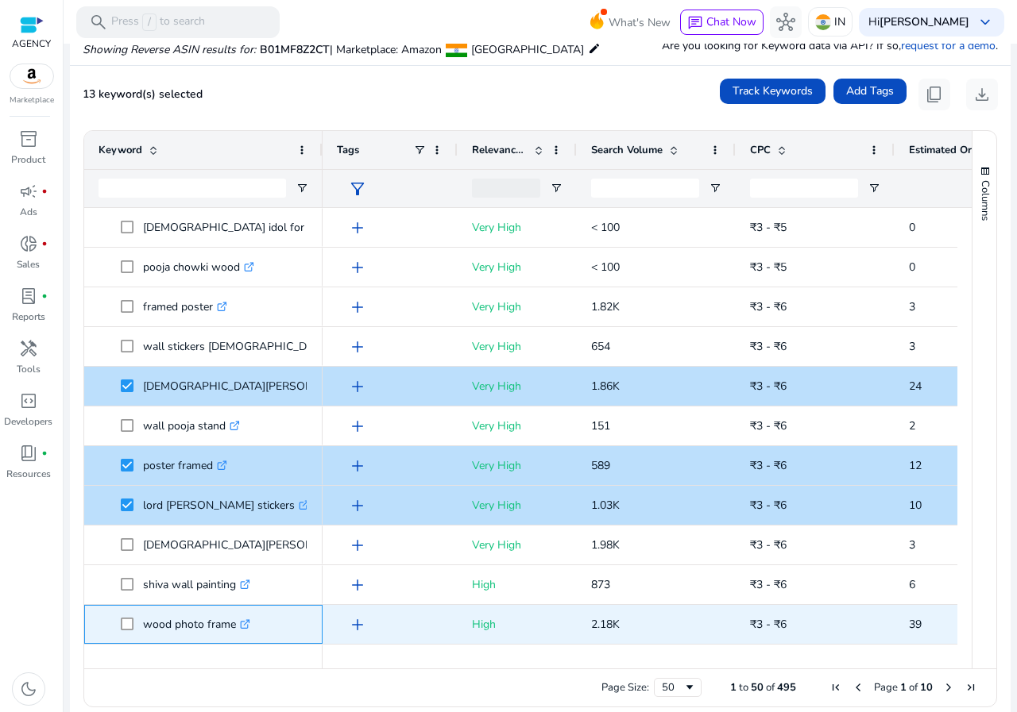
click at [125, 613] on span at bounding box center [132, 624] width 22 height 33
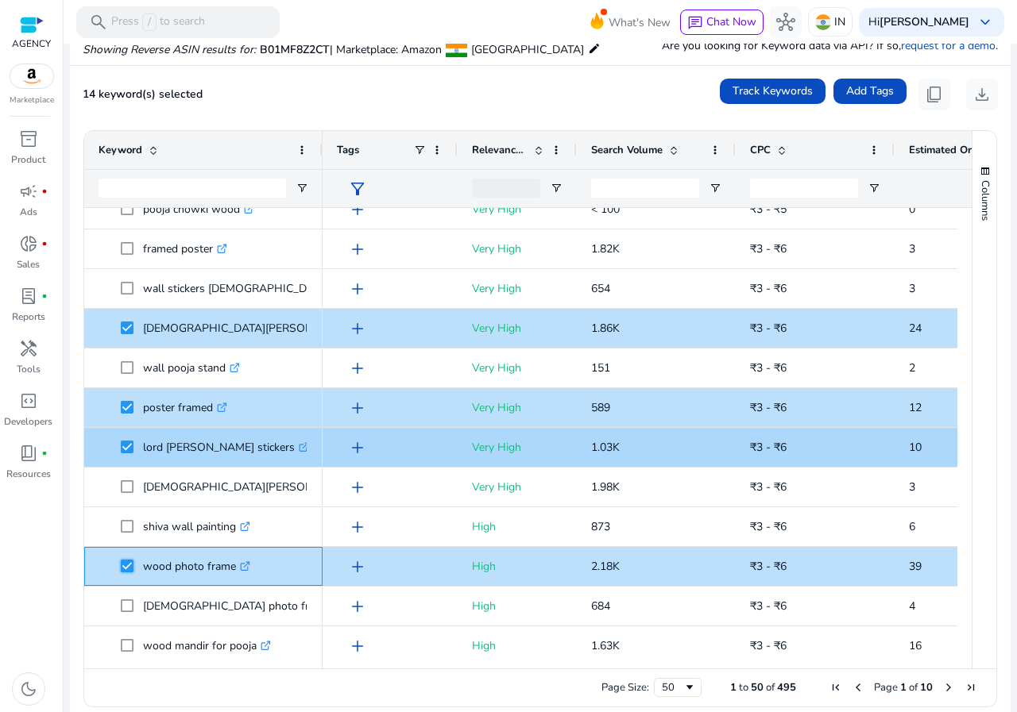
scroll to position [0, 0]
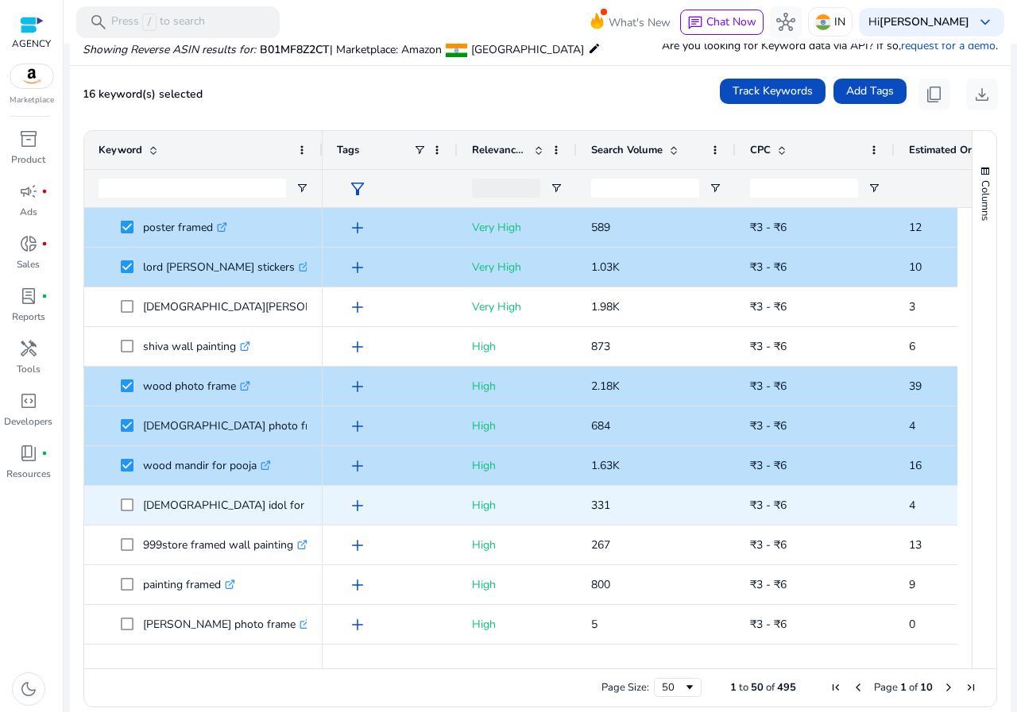
click at [125, 494] on span at bounding box center [132, 505] width 22 height 33
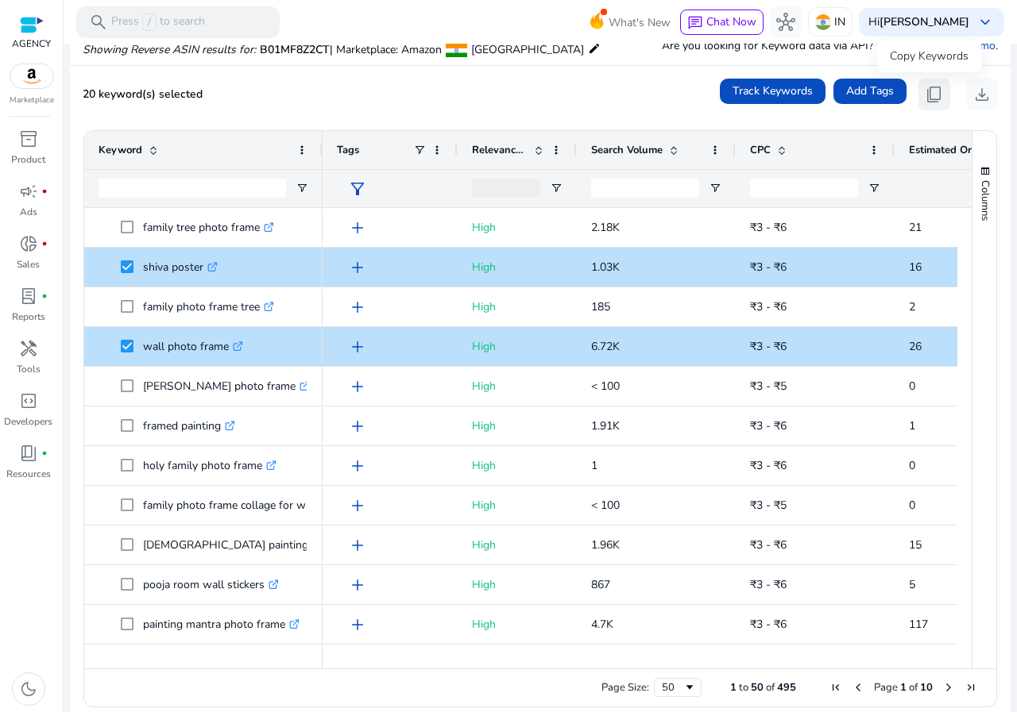
click at [924, 91] on span "content_copy" at bounding box center [933, 94] width 19 height 19
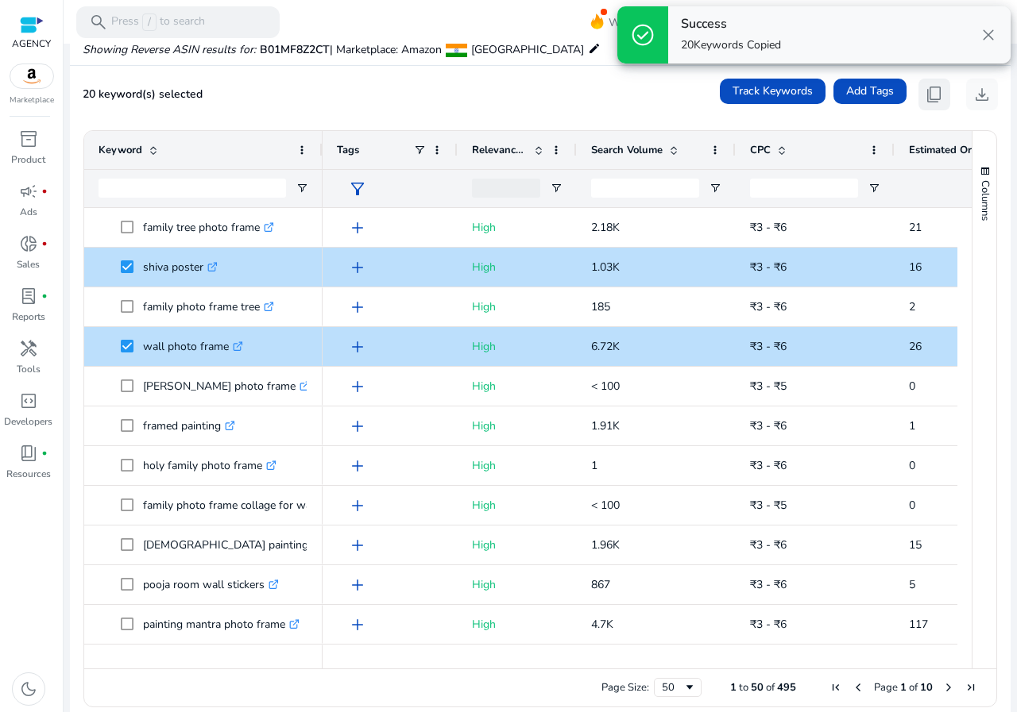
click at [927, 91] on span "content_copy" at bounding box center [933, 94] width 19 height 19
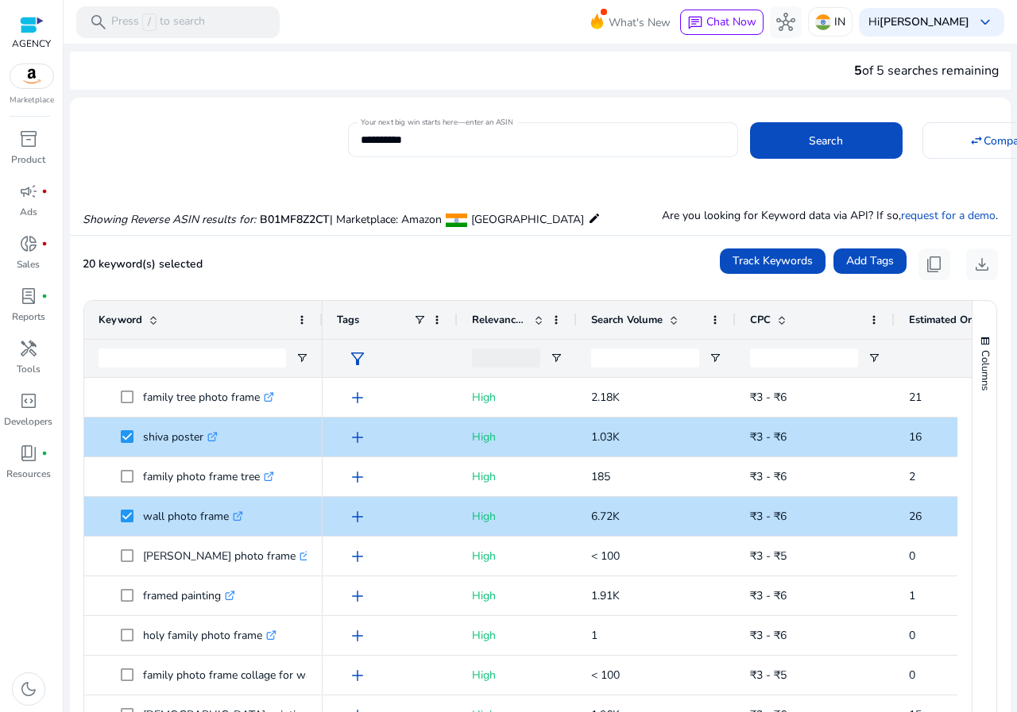
click at [410, 139] on input "**********" at bounding box center [543, 139] width 365 height 17
paste input
click at [787, 126] on span at bounding box center [826, 141] width 152 height 38
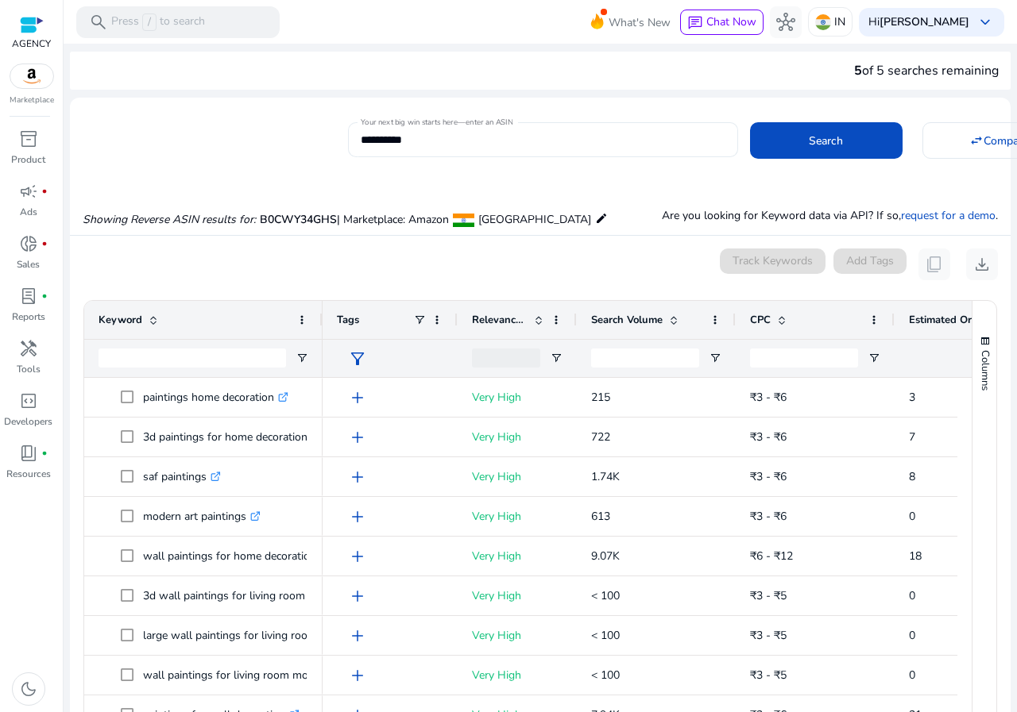
click at [407, 129] on div "**********" at bounding box center [543, 139] width 365 height 35
click at [407, 141] on input "**********" at bounding box center [543, 139] width 365 height 17
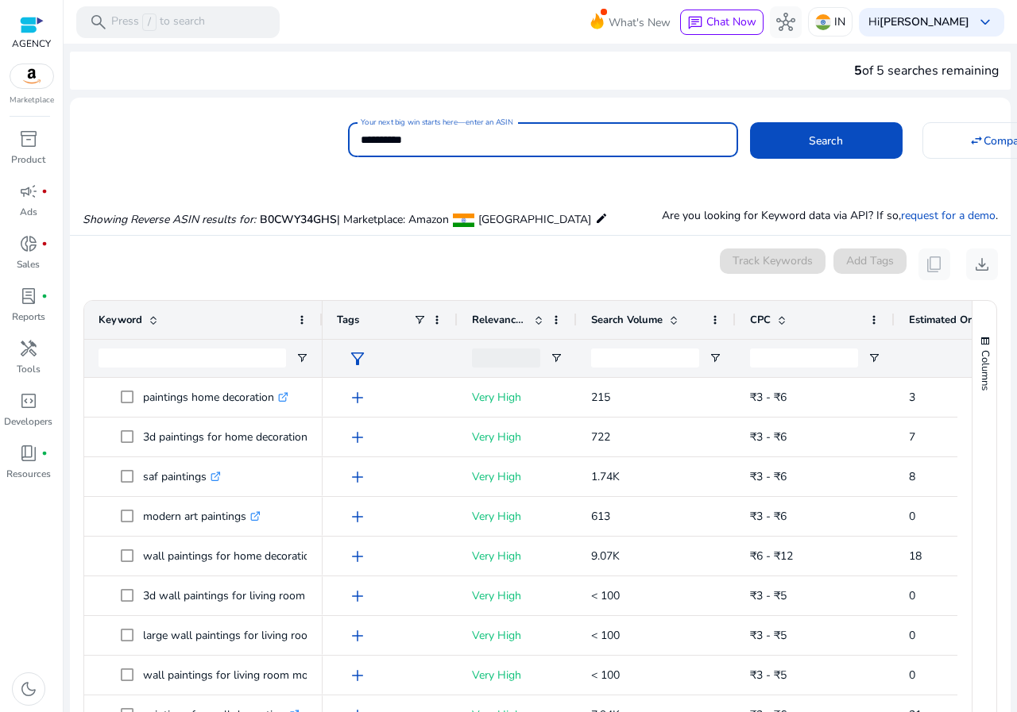
click at [407, 141] on input "**********" at bounding box center [543, 139] width 365 height 17
paste input
type input "**********"
click at [812, 157] on span at bounding box center [826, 141] width 152 height 38
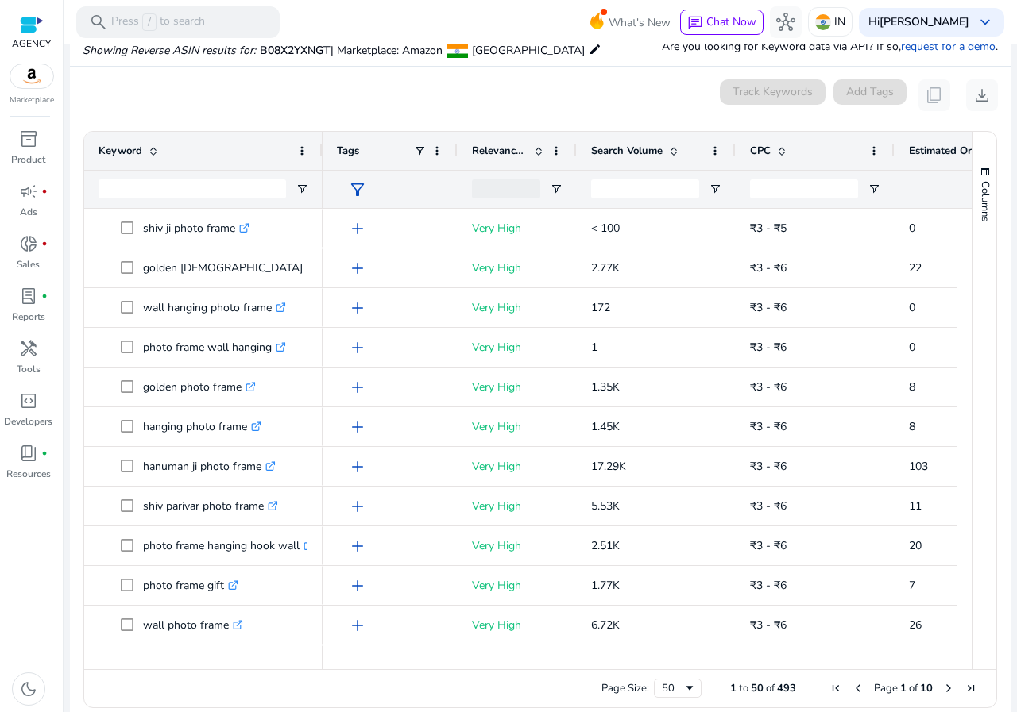
scroll to position [170, 0]
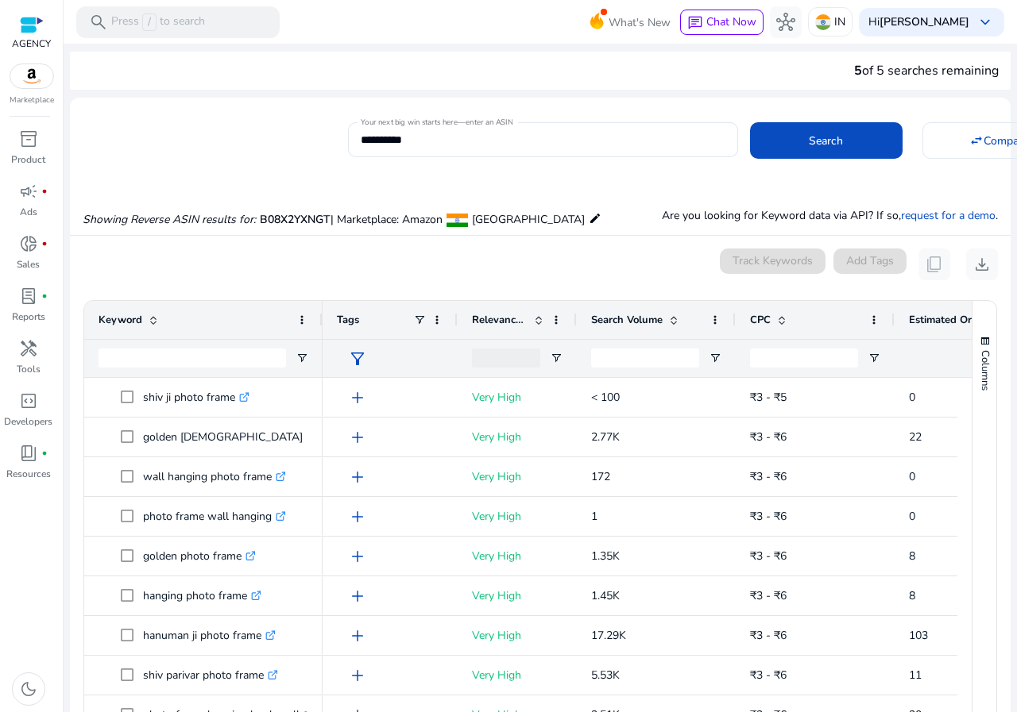
scroll to position [170, 0]
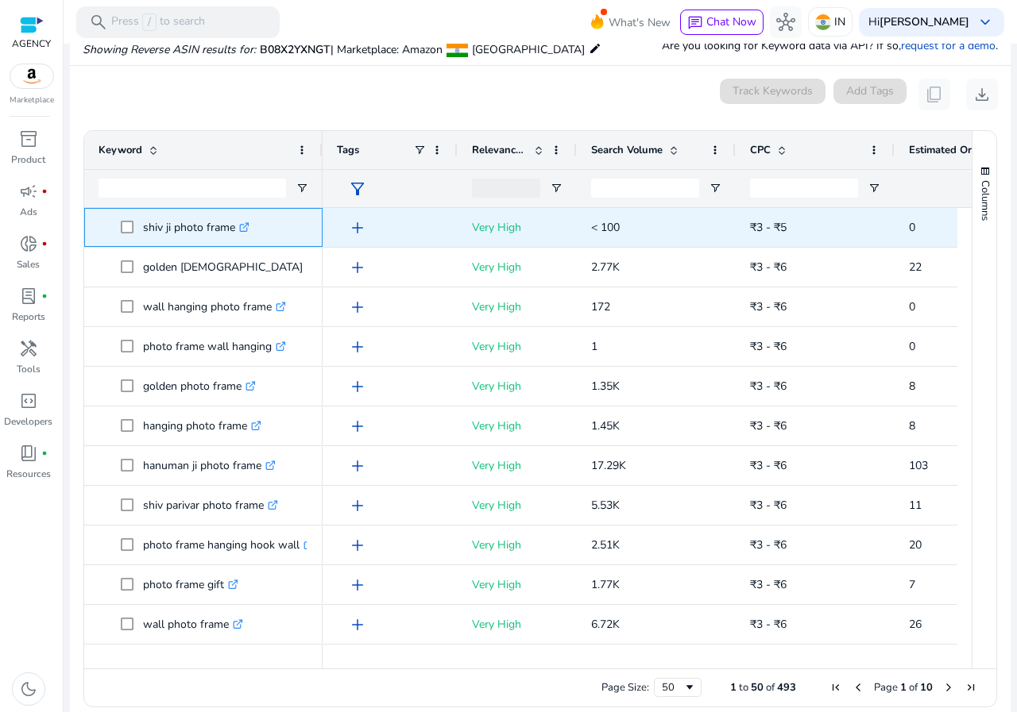
drag, startPoint x: 122, startPoint y: 219, endPoint x: 120, endPoint y: 232, distance: 12.8
click at [121, 220] on span at bounding box center [132, 227] width 22 height 33
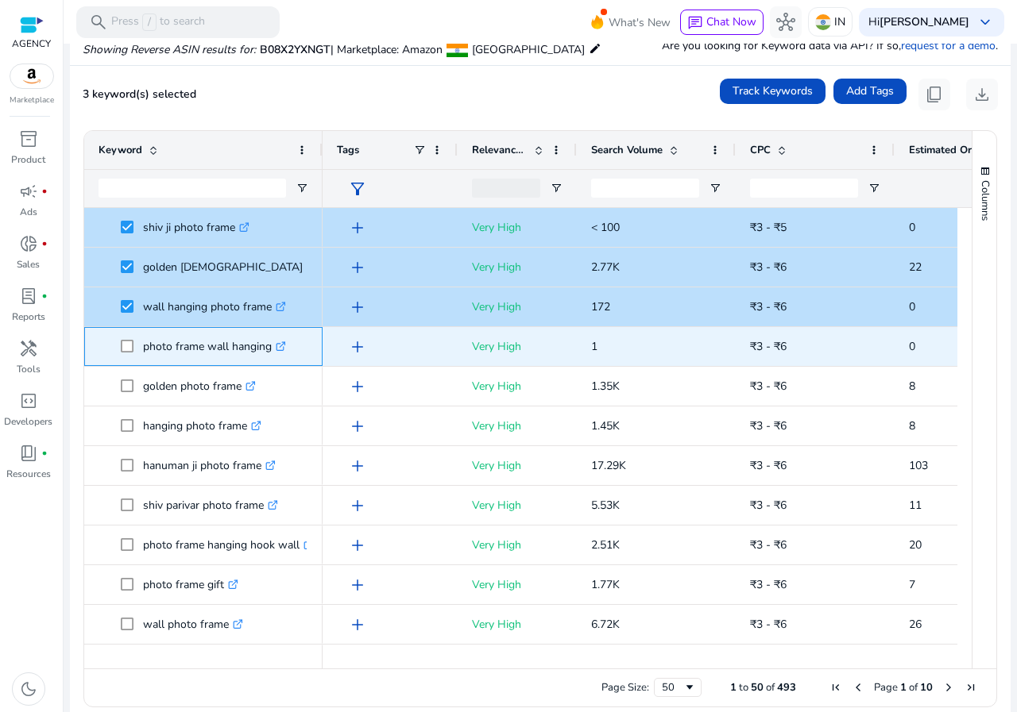
click at [128, 357] on span at bounding box center [132, 346] width 22 height 33
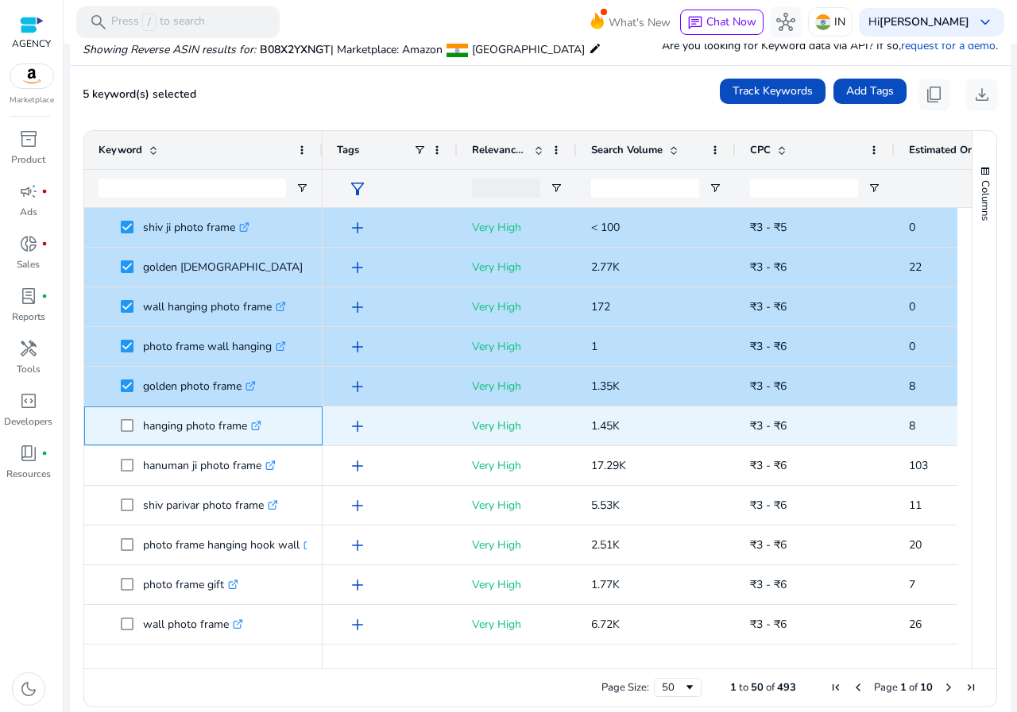
click at [130, 420] on span at bounding box center [132, 426] width 22 height 33
click at [129, 434] on span at bounding box center [132, 426] width 22 height 33
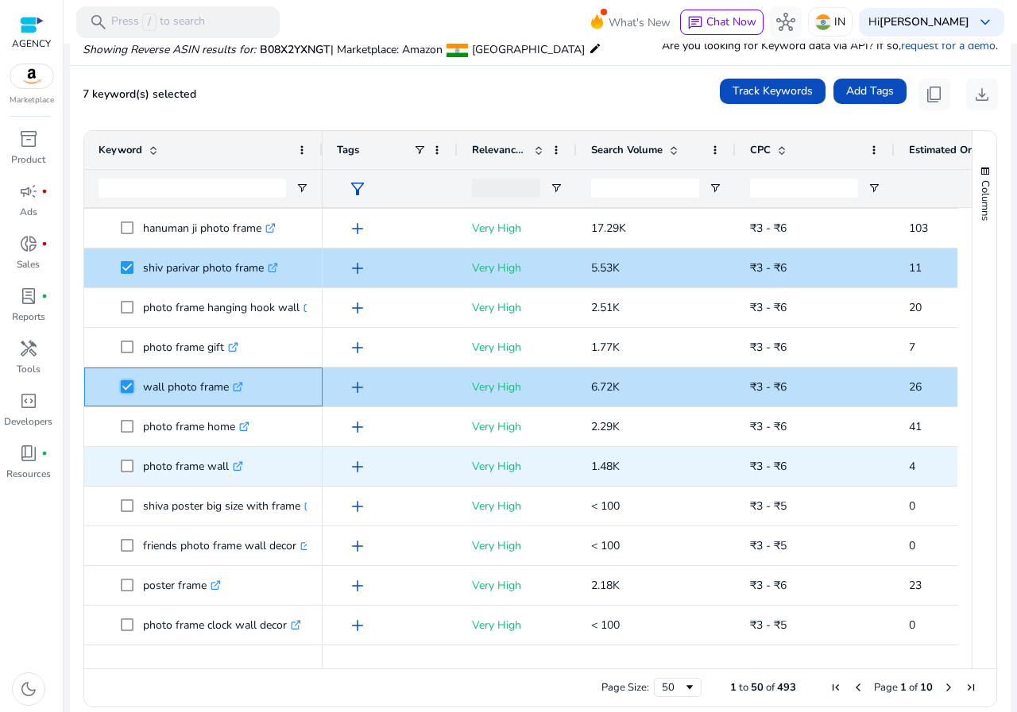
scroll to position [238, 0]
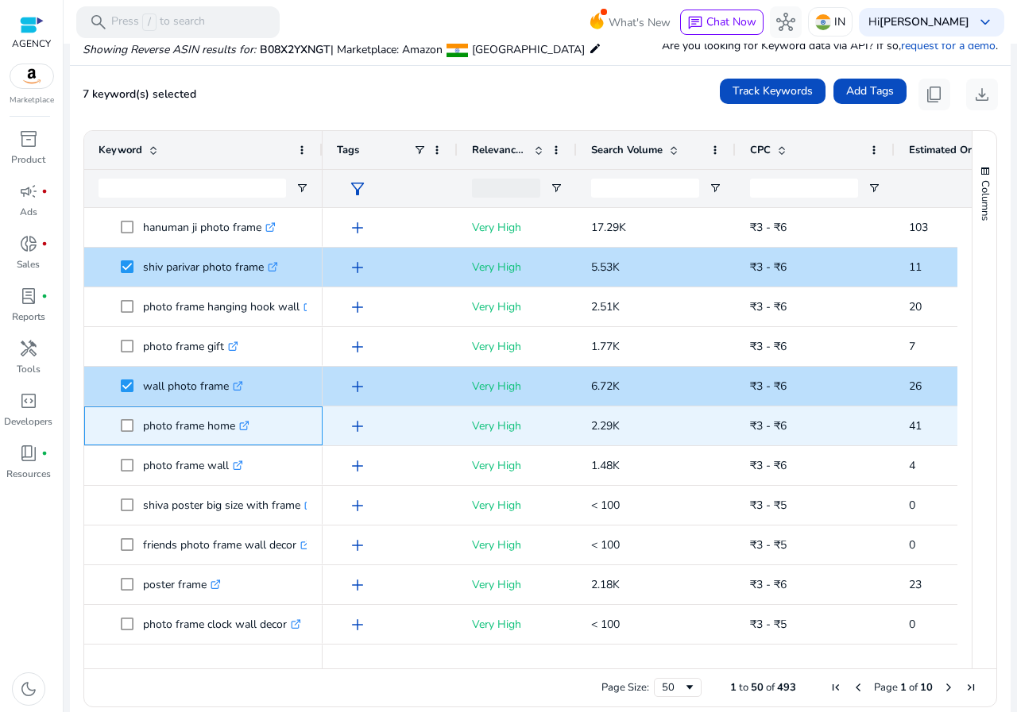
click at [134, 426] on span at bounding box center [132, 426] width 22 height 33
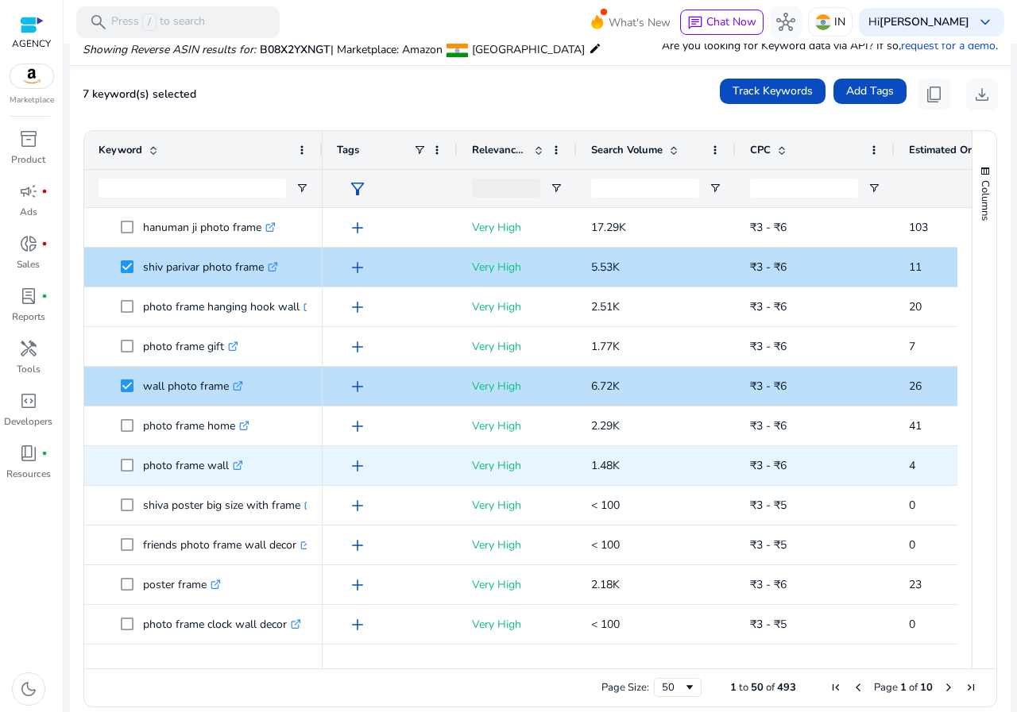
click at [132, 464] on span at bounding box center [132, 466] width 22 height 33
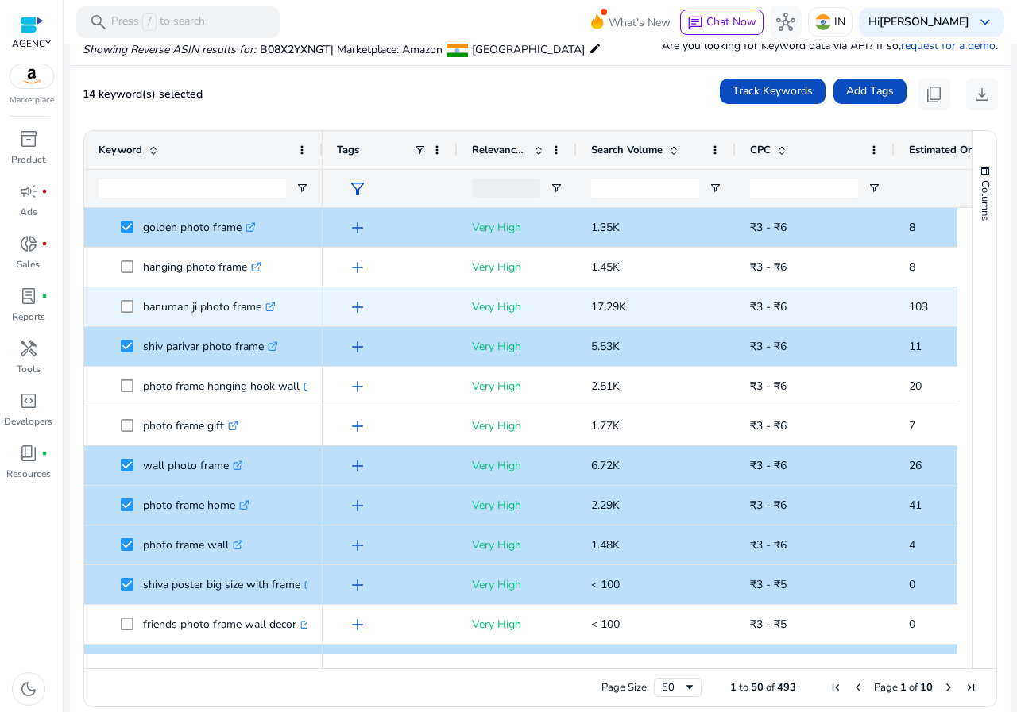
scroll to position [0, 0]
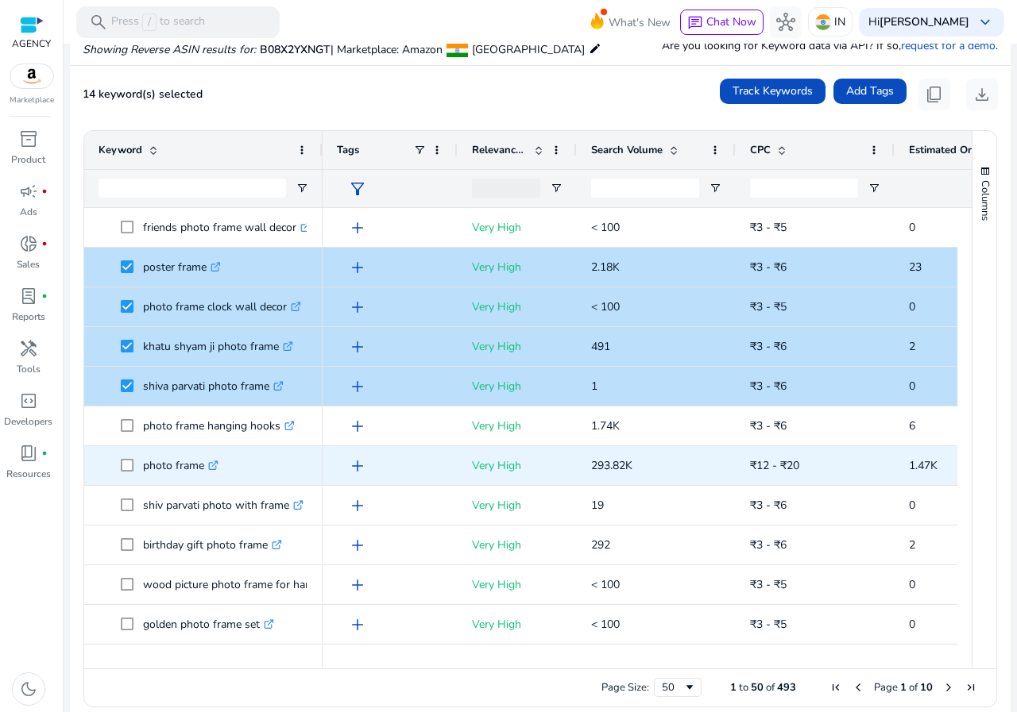
click at [118, 465] on span "photo frame .st0{fill:#2c8af8}" at bounding box center [203, 466] width 210 height 33
click at [121, 465] on span "photo frame .st0{fill:#2c8af8}" at bounding box center [203, 466] width 210 height 33
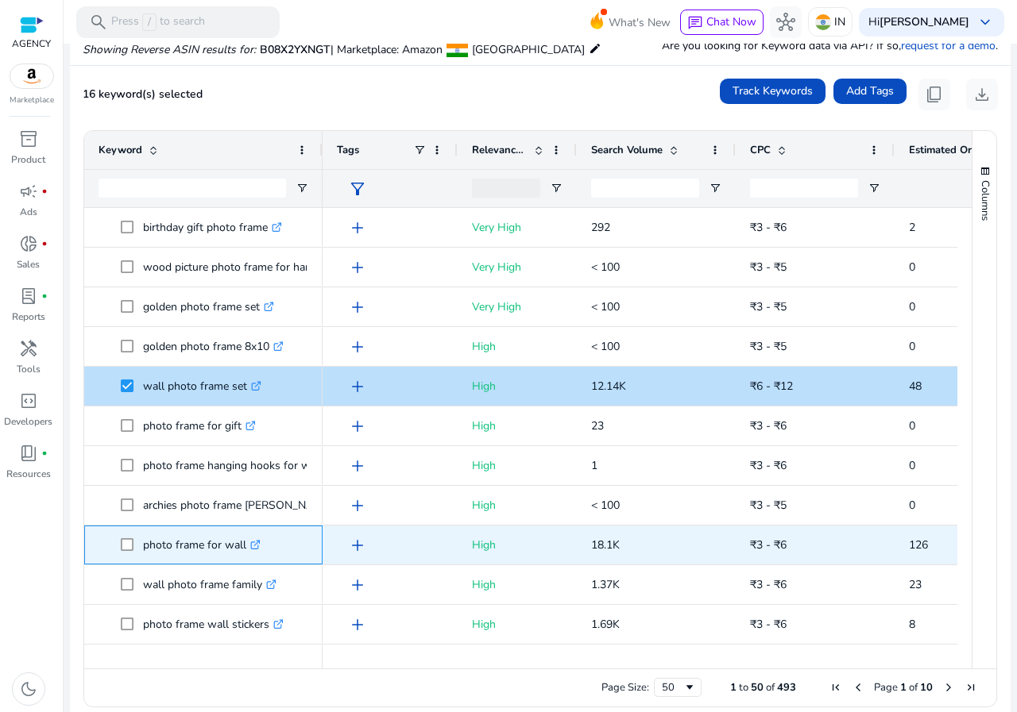
click at [126, 537] on span at bounding box center [132, 545] width 22 height 33
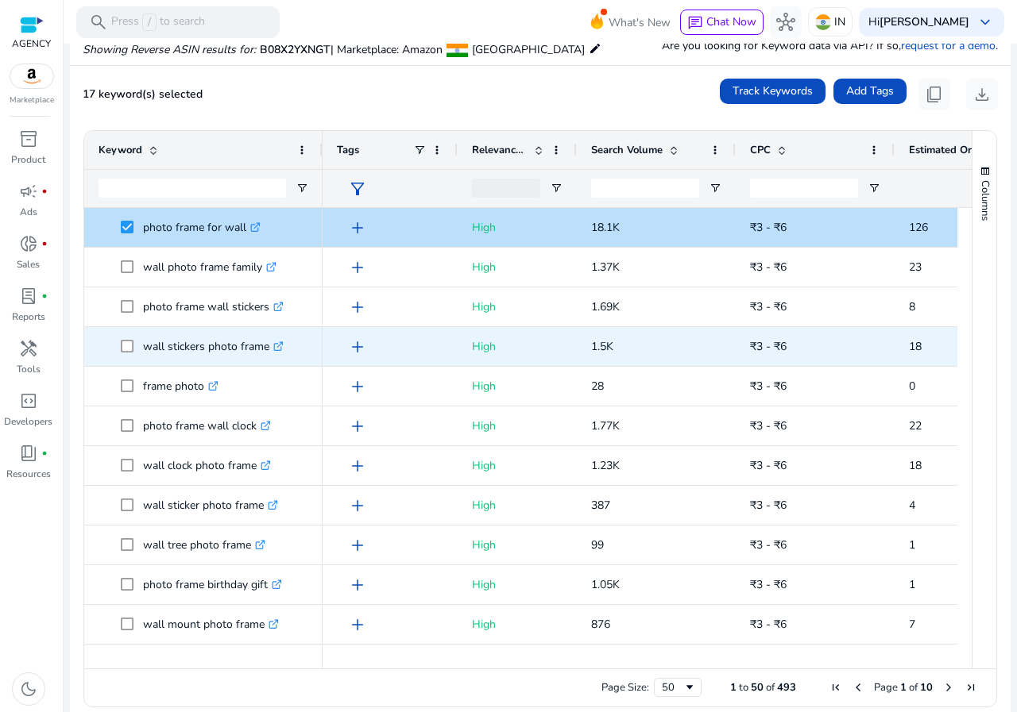
click at [119, 347] on span "wall stickers photo frame .st0{fill:#2c8af8}" at bounding box center [203, 346] width 210 height 33
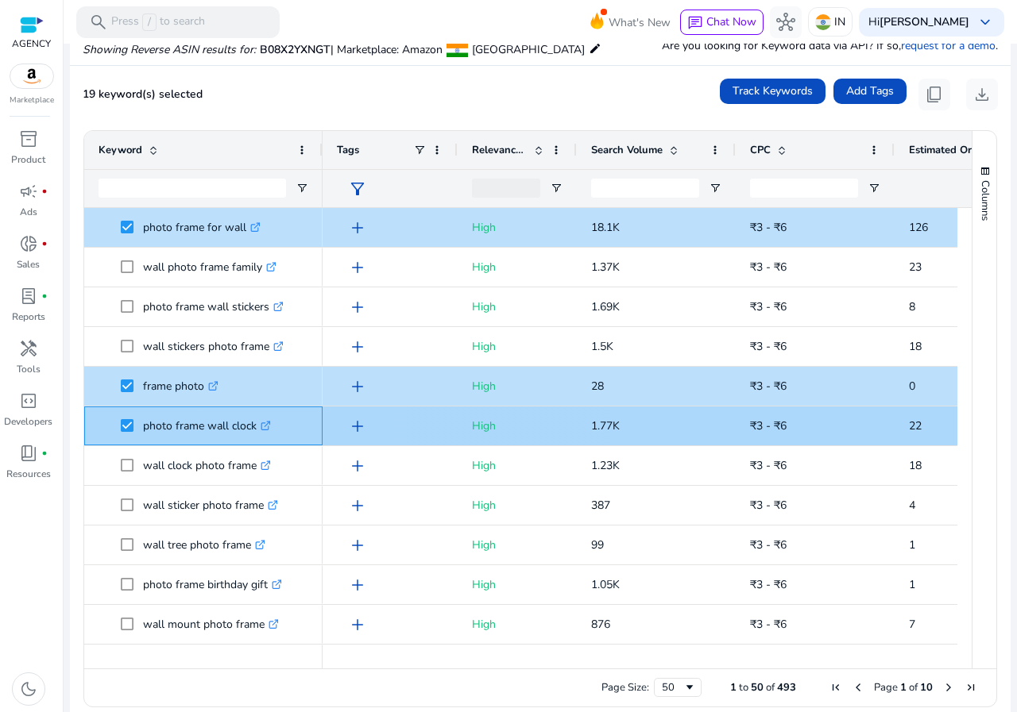
click at [125, 418] on span at bounding box center [132, 426] width 22 height 33
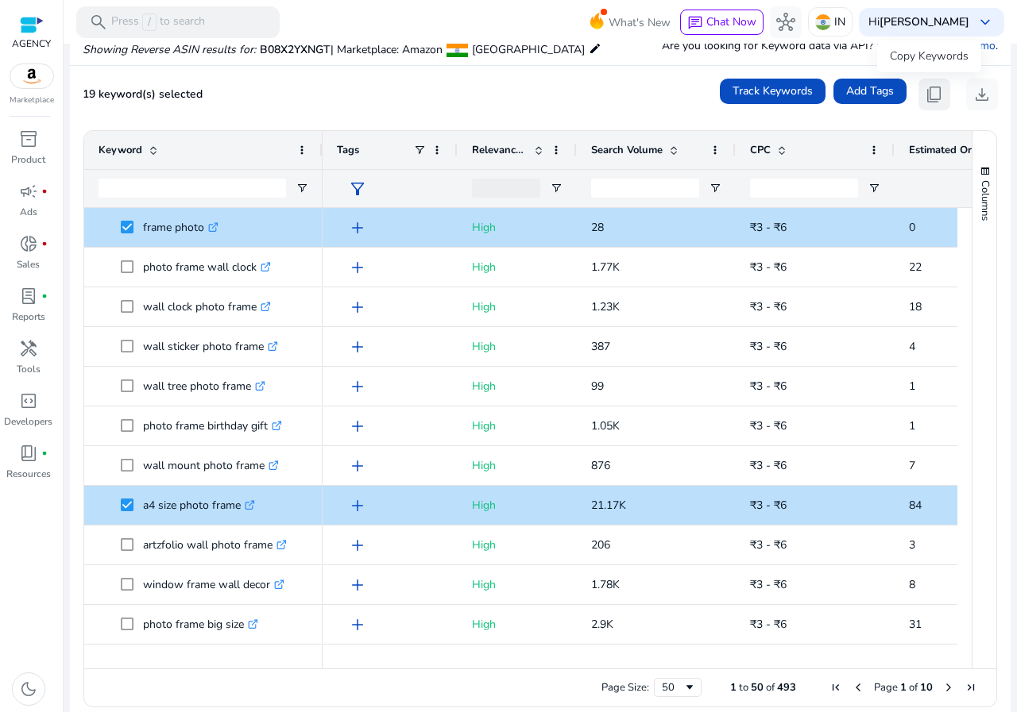
click at [928, 93] on span "content_copy" at bounding box center [933, 94] width 19 height 19
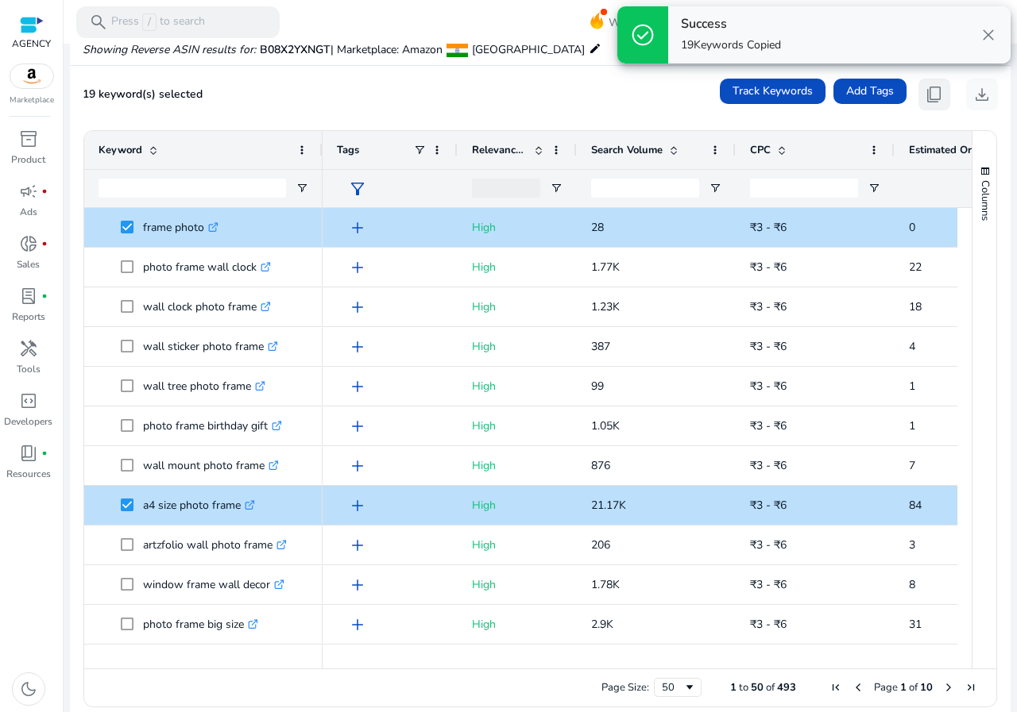
click at [928, 93] on span "content_copy" at bounding box center [933, 94] width 19 height 19
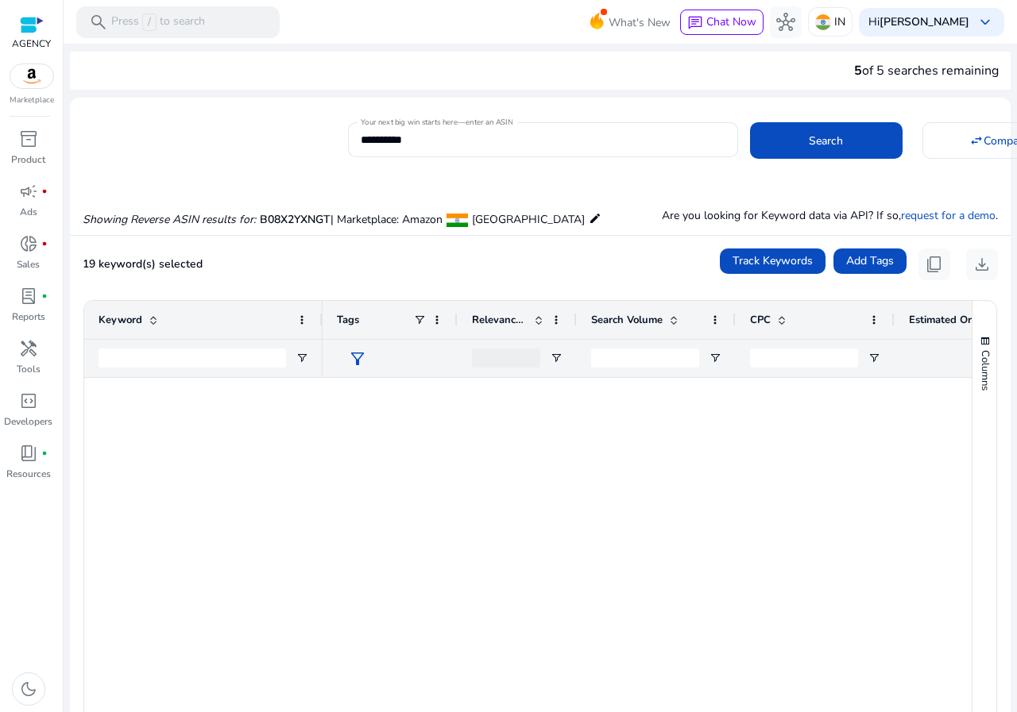
scroll to position [1350, 0]
